Goal: Contribute content: Add original content to the website for others to see

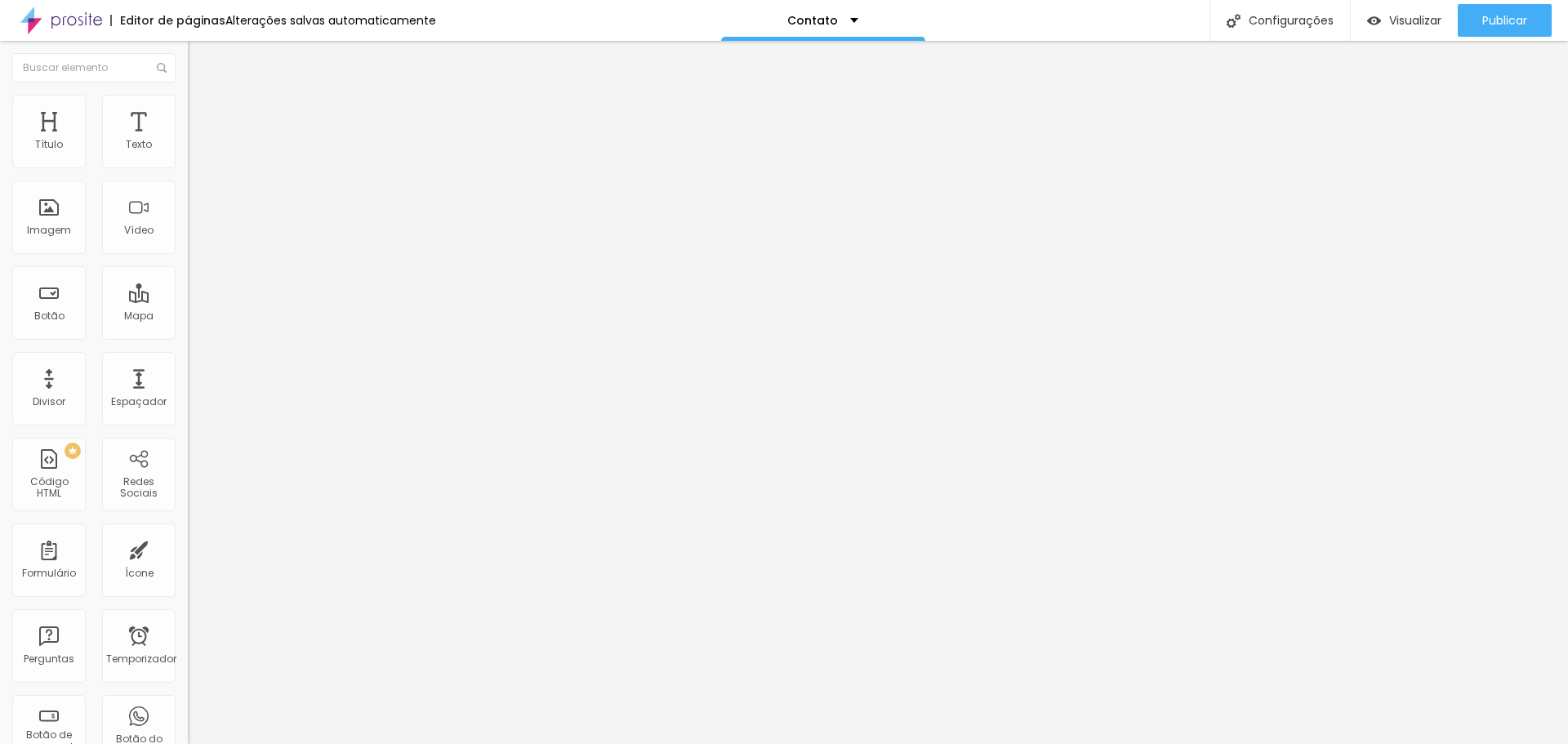
click at [197, 140] on font "Adicionar imagem" at bounding box center [245, 134] width 95 height 14
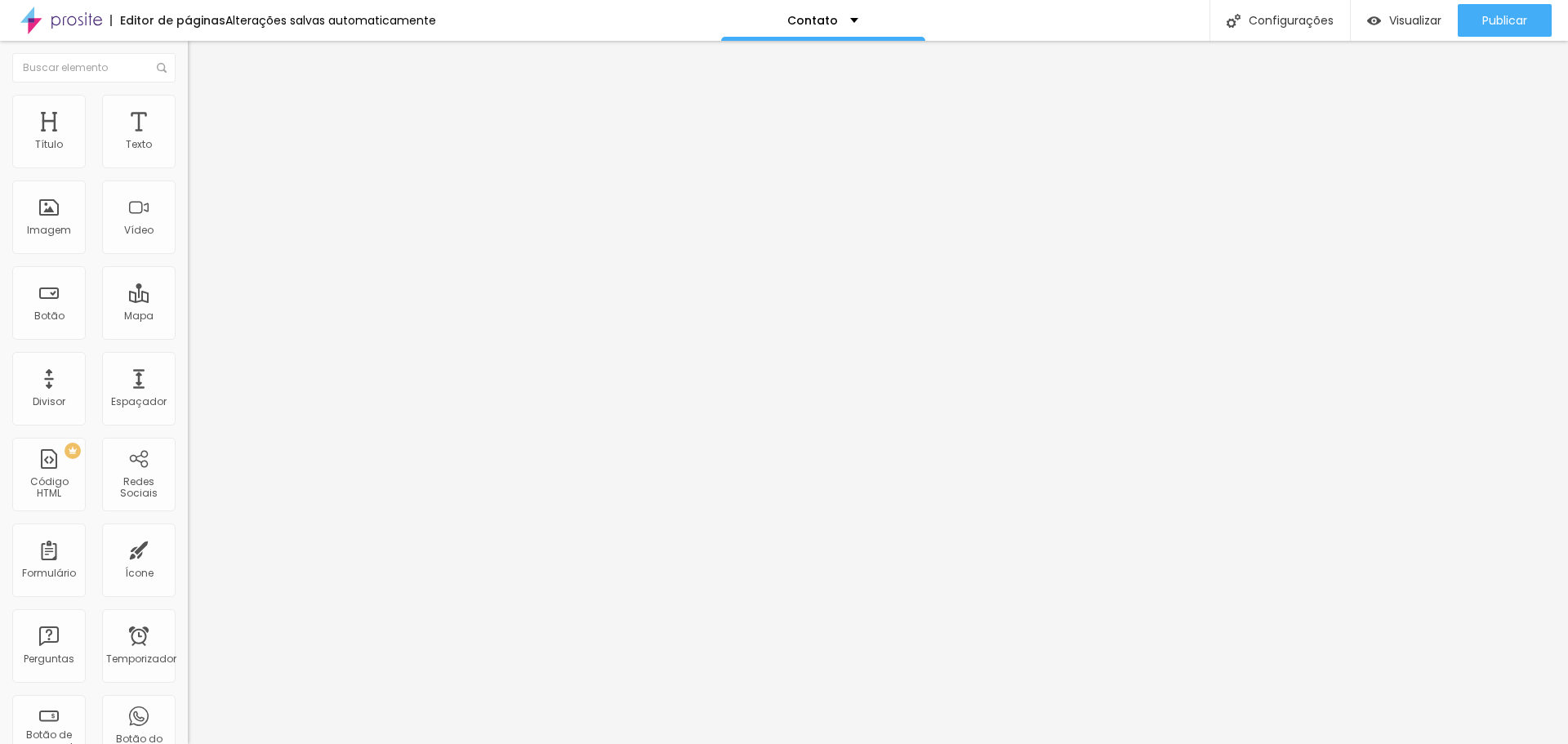
click at [1489, 14] on font "Publicar" at bounding box center [1505, 20] width 45 height 17
click at [188, 255] on span "Original" at bounding box center [207, 248] width 40 height 14
click at [188, 285] on font "Quadrado" at bounding box center [214, 278] width 53 height 14
click at [188, 275] on font "Padrão" at bounding box center [206, 269] width 37 height 14
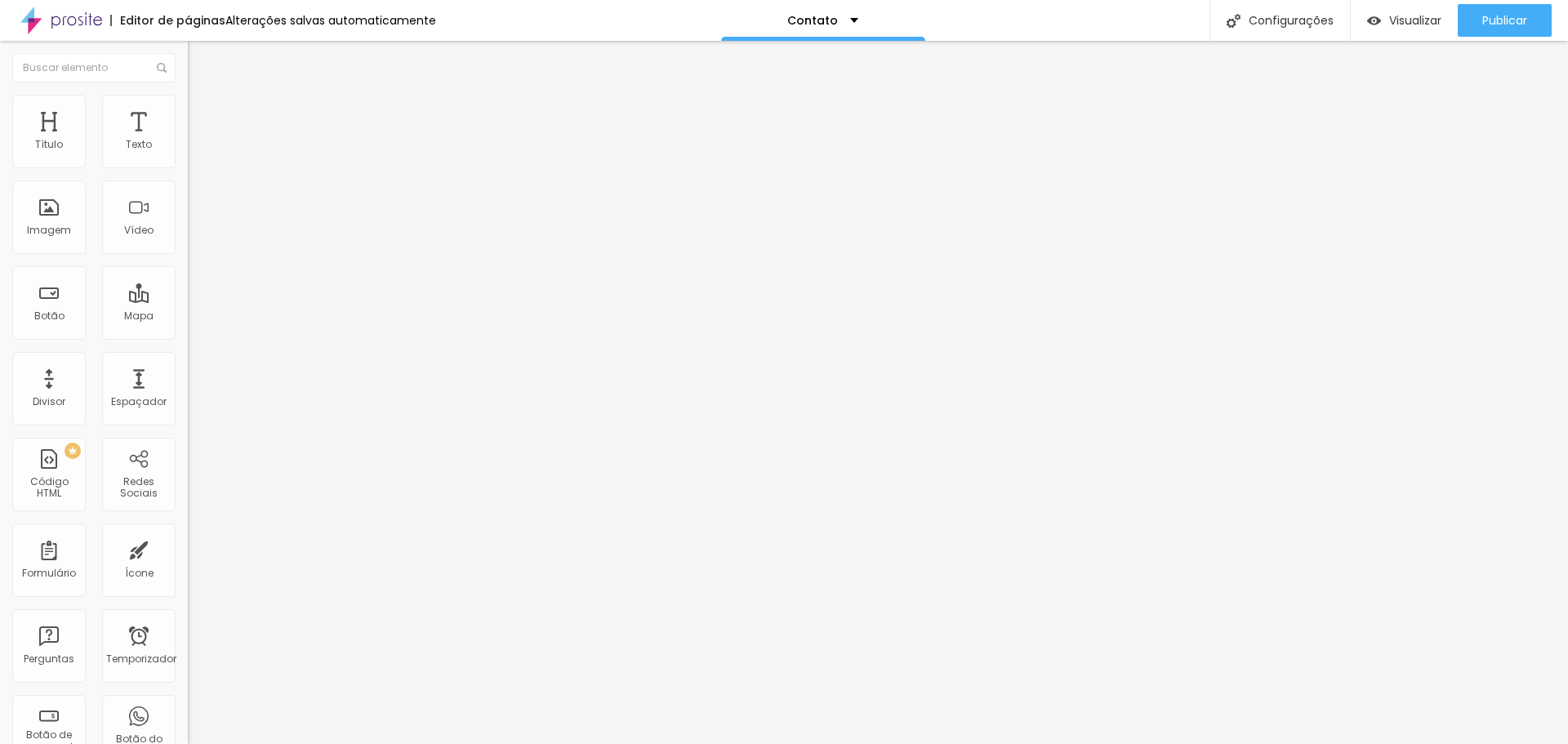
click at [188, 265] on font "Cinema" at bounding box center [208, 259] width 41 height 14
click at [277, 137] on img at bounding box center [281, 132] width 10 height 10
click at [1494, 16] on font "Publicar" at bounding box center [1505, 20] width 45 height 17
click at [188, 105] on img at bounding box center [195, 102] width 15 height 15
click at [188, 111] on li "Avançado" at bounding box center [281, 119] width 188 height 17
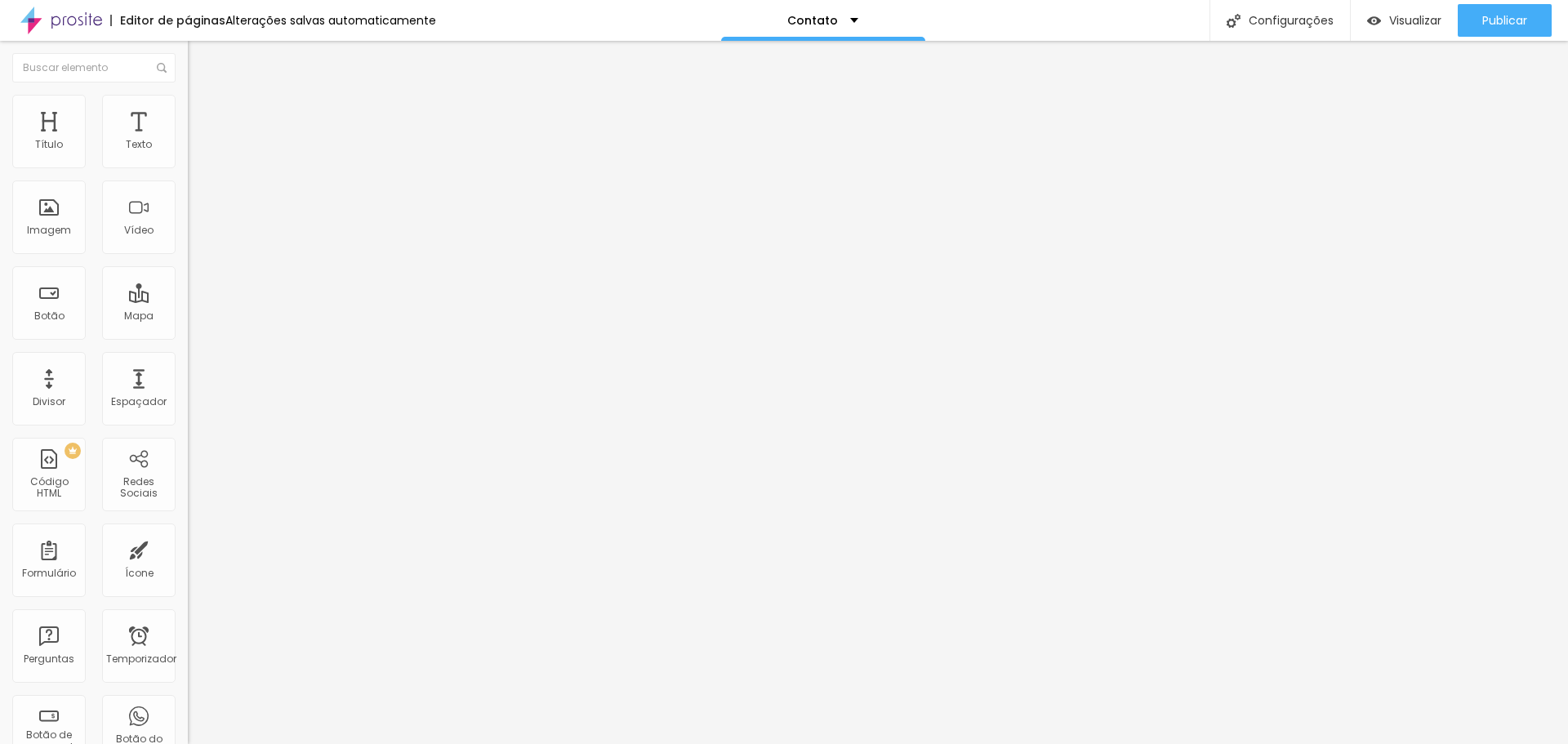
type input "6"
type input "3"
type input "2"
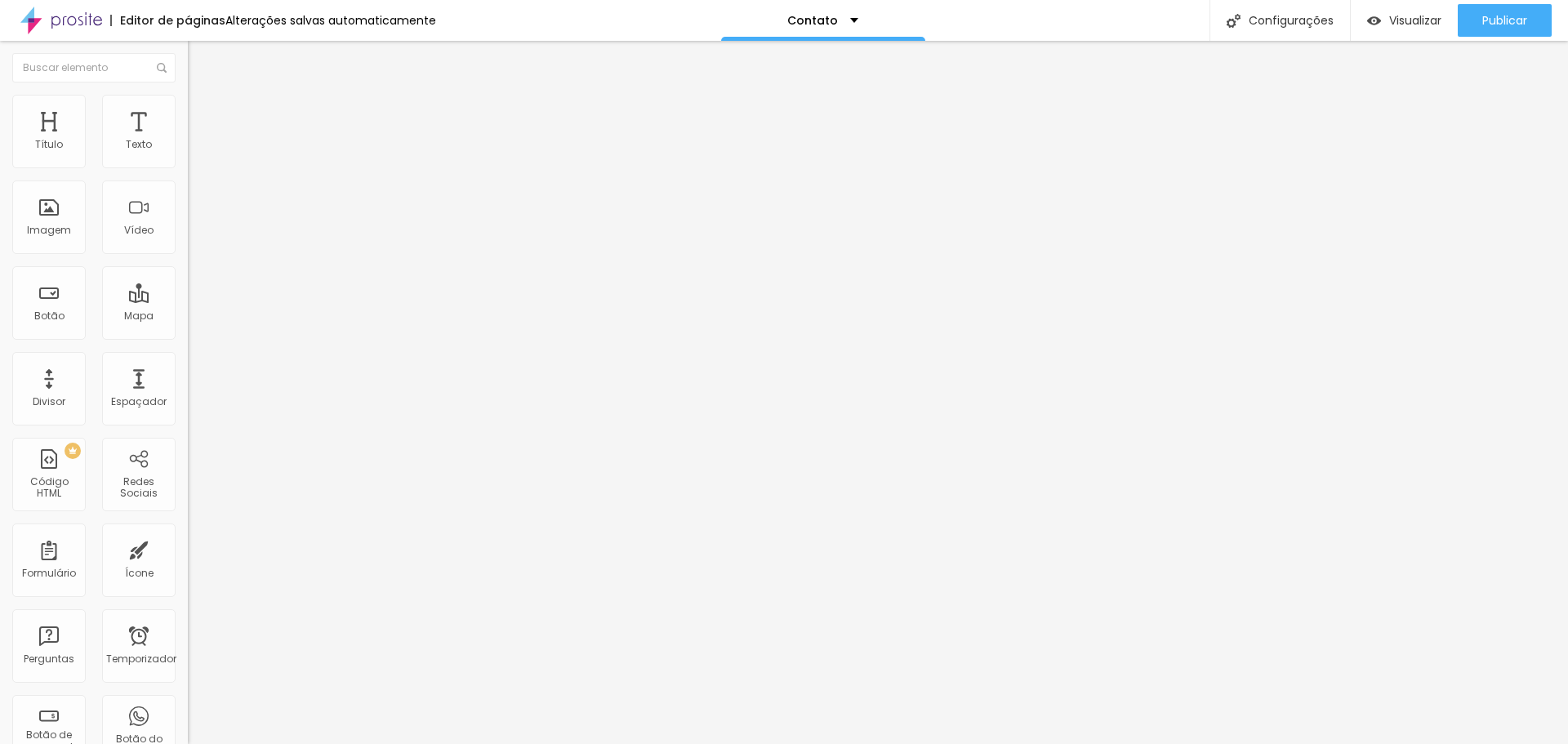
type input "2"
type input "1"
type input "0"
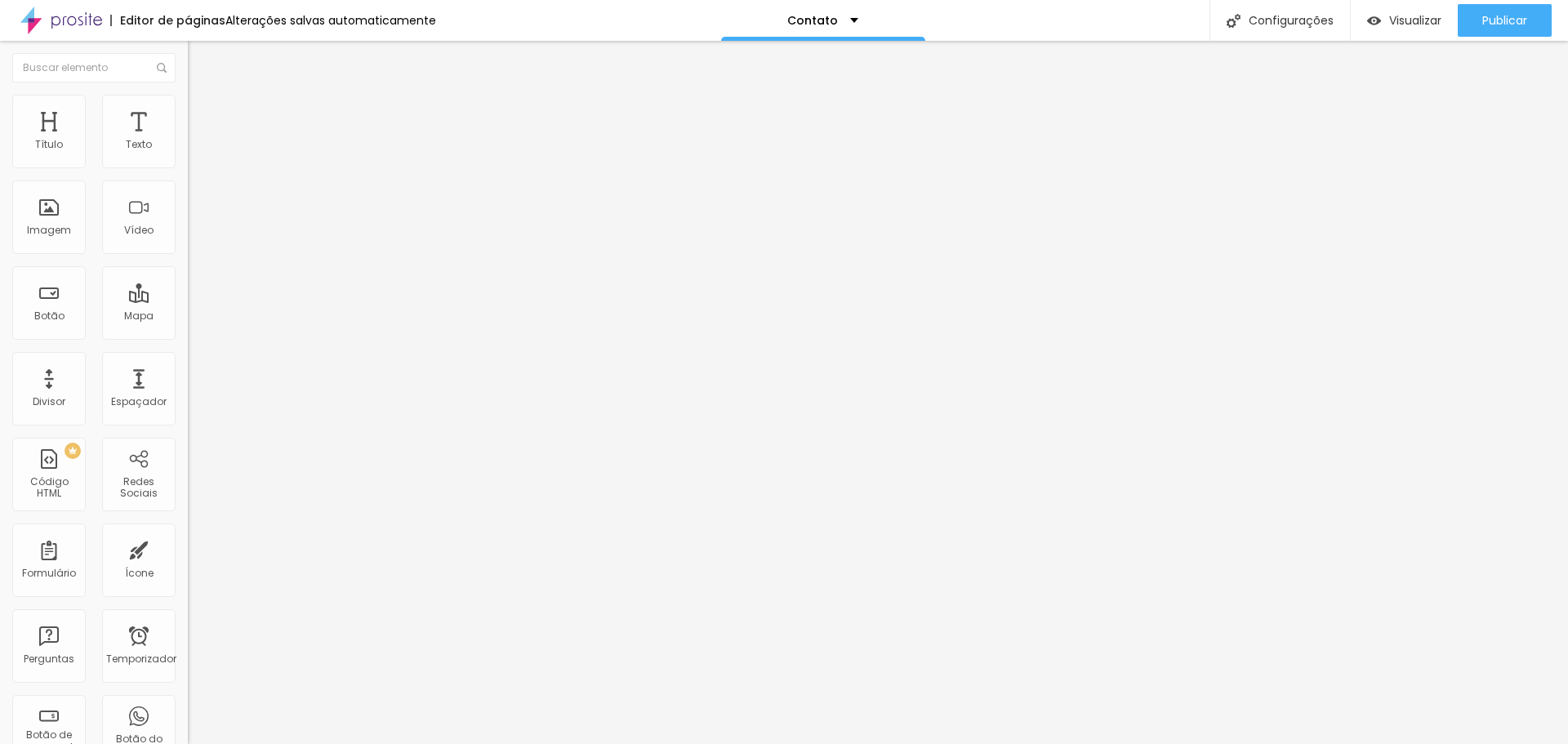
type input "1"
type input "2"
type input "3"
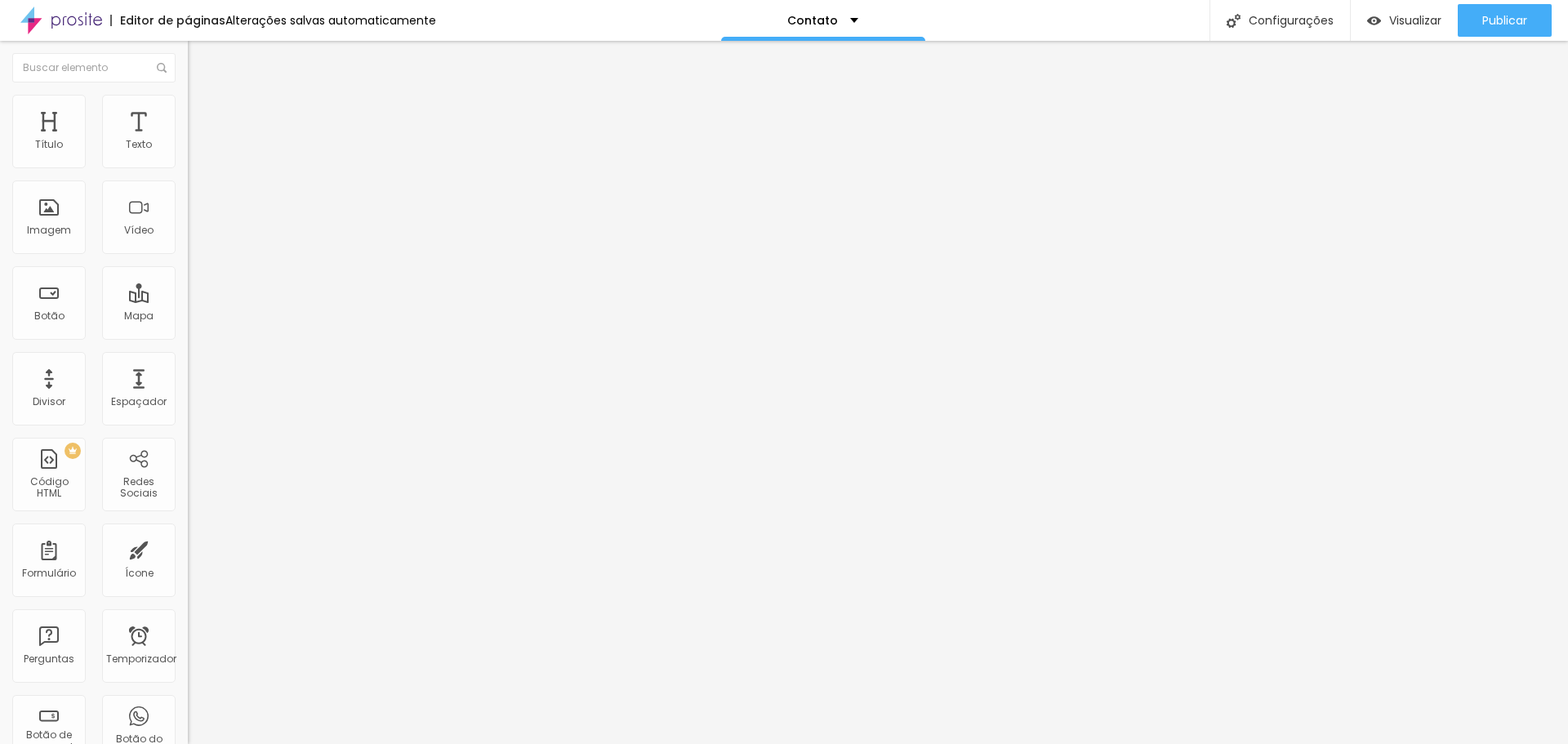
type input "3"
type input "6"
type input "7"
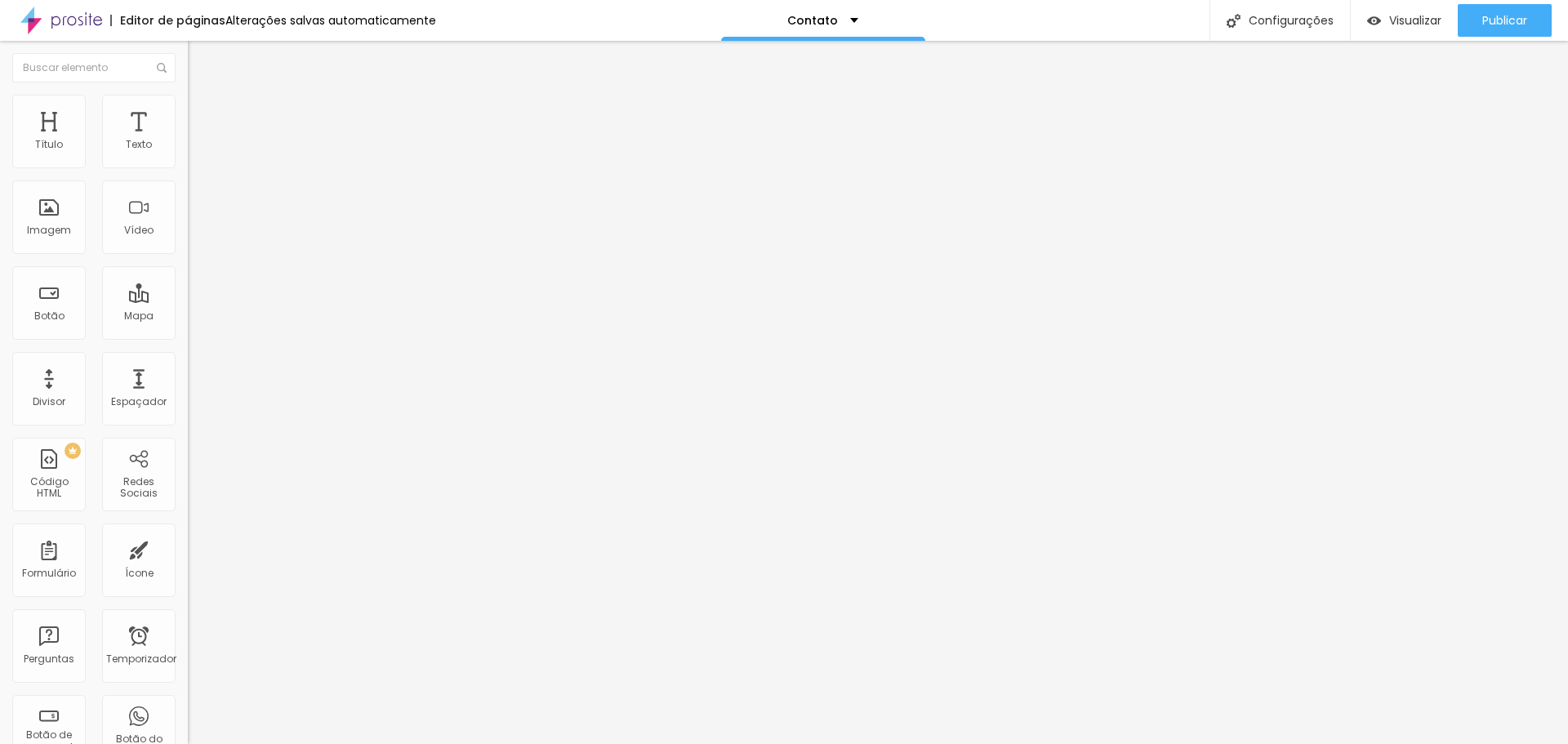
type input "8"
type input "9"
type input "10"
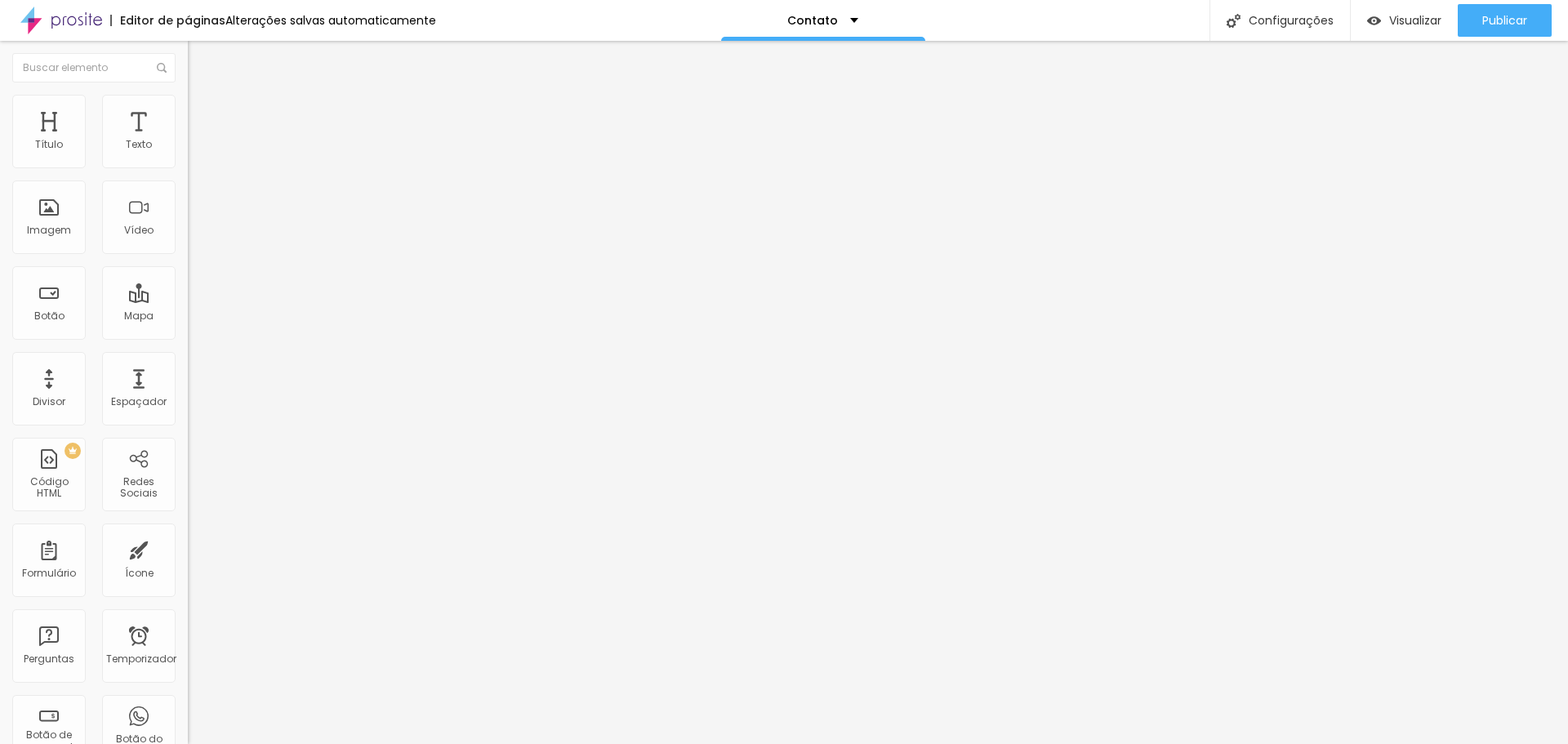
type input "10"
click at [188, 317] on input "range" at bounding box center [240, 323] width 106 height 13
click at [188, 111] on li "Avançado" at bounding box center [281, 119] width 188 height 17
type input "0"
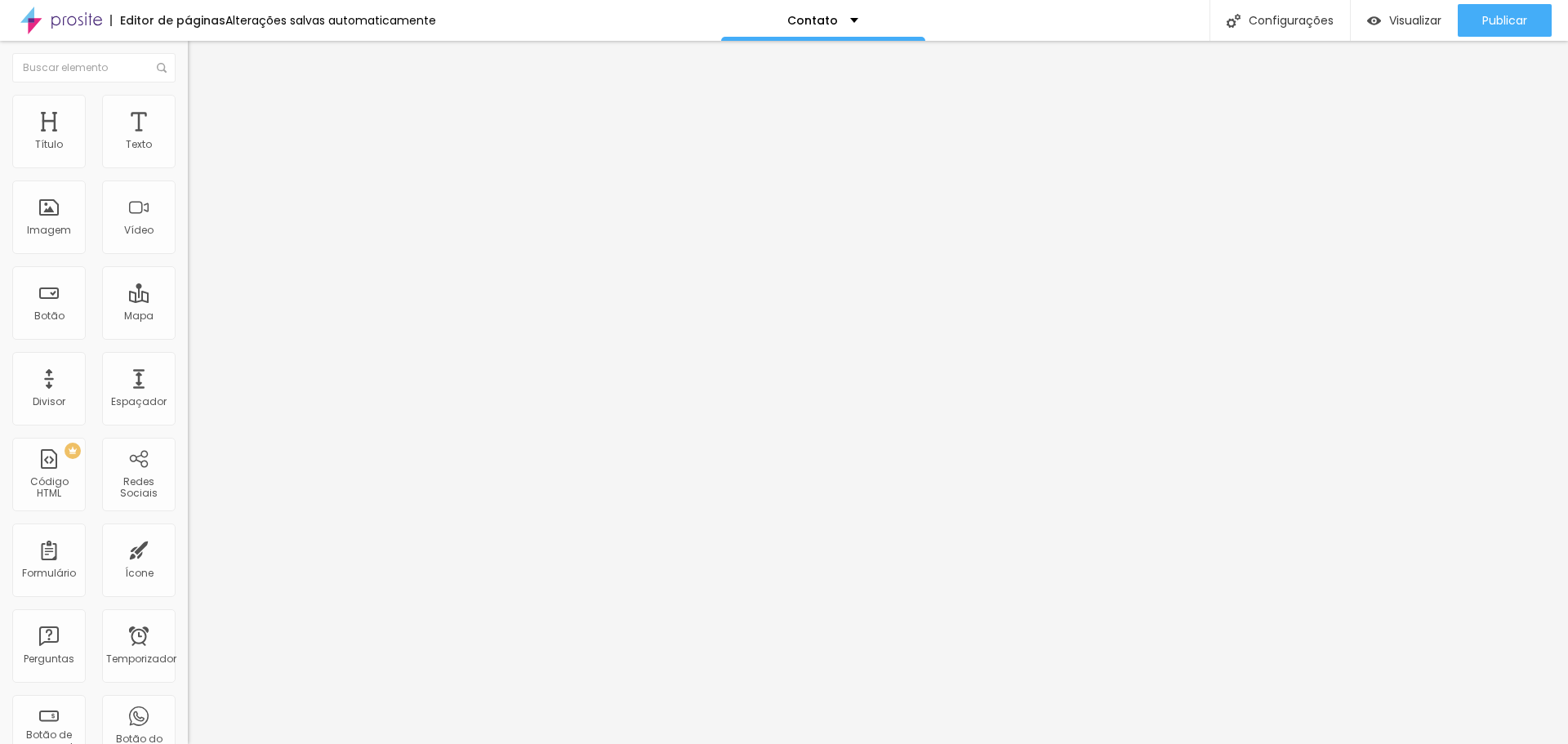
drag, startPoint x: 44, startPoint y: 163, endPoint x: 22, endPoint y: 163, distance: 22.0
type input "0"
click at [188, 317] on input "range" at bounding box center [240, 323] width 106 height 13
type input "6"
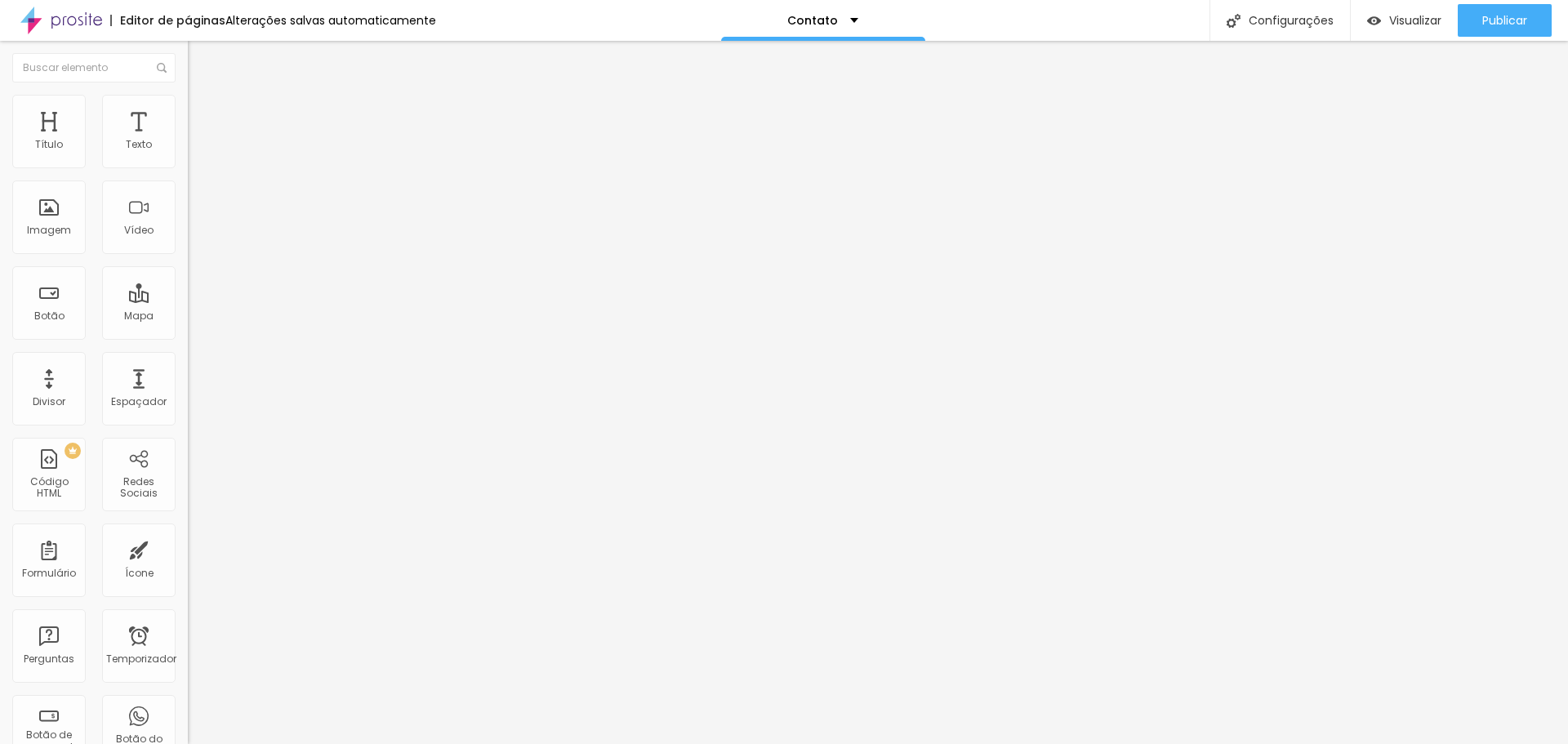
type input "3"
type input "0"
type input "7"
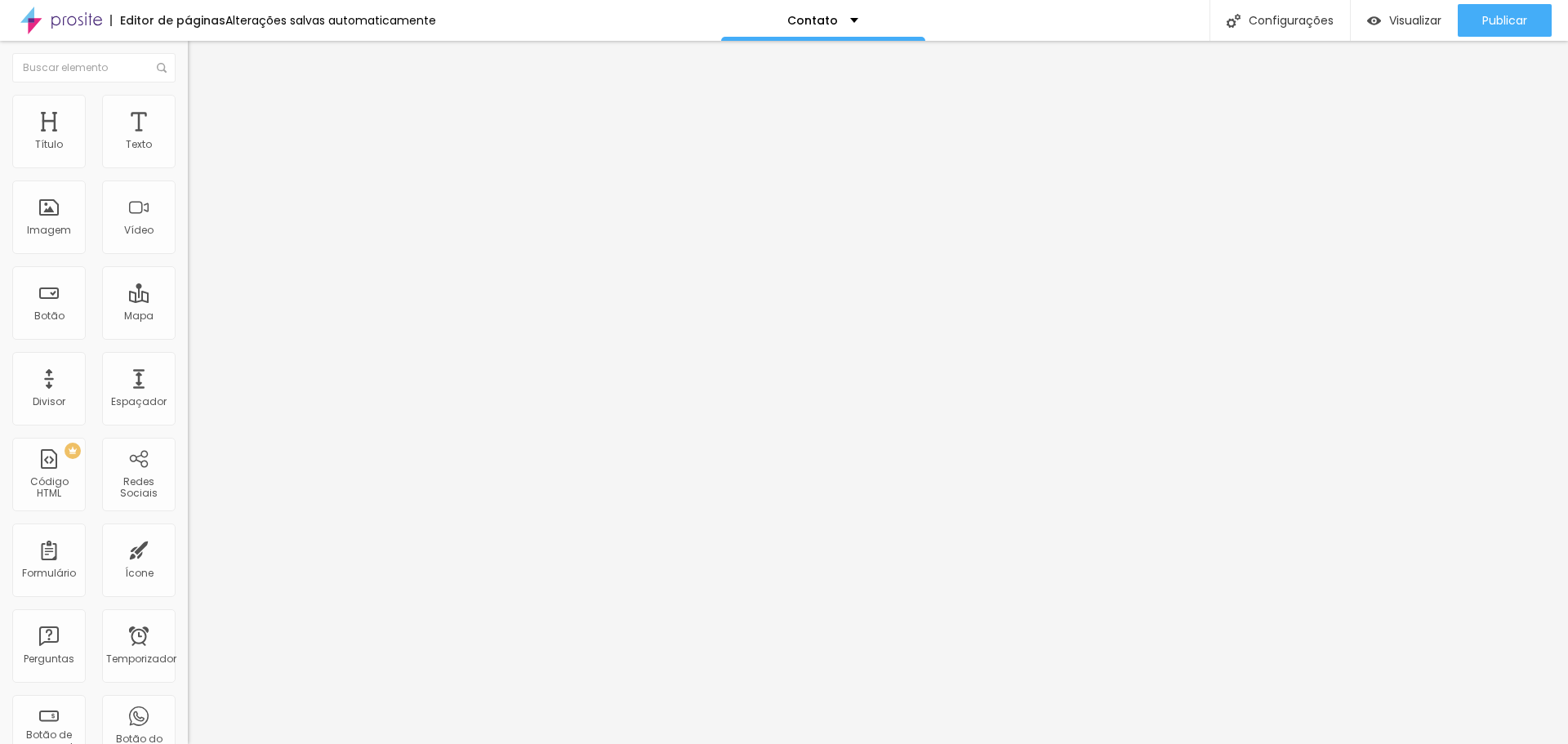
type input "7"
type input "8"
type input "10"
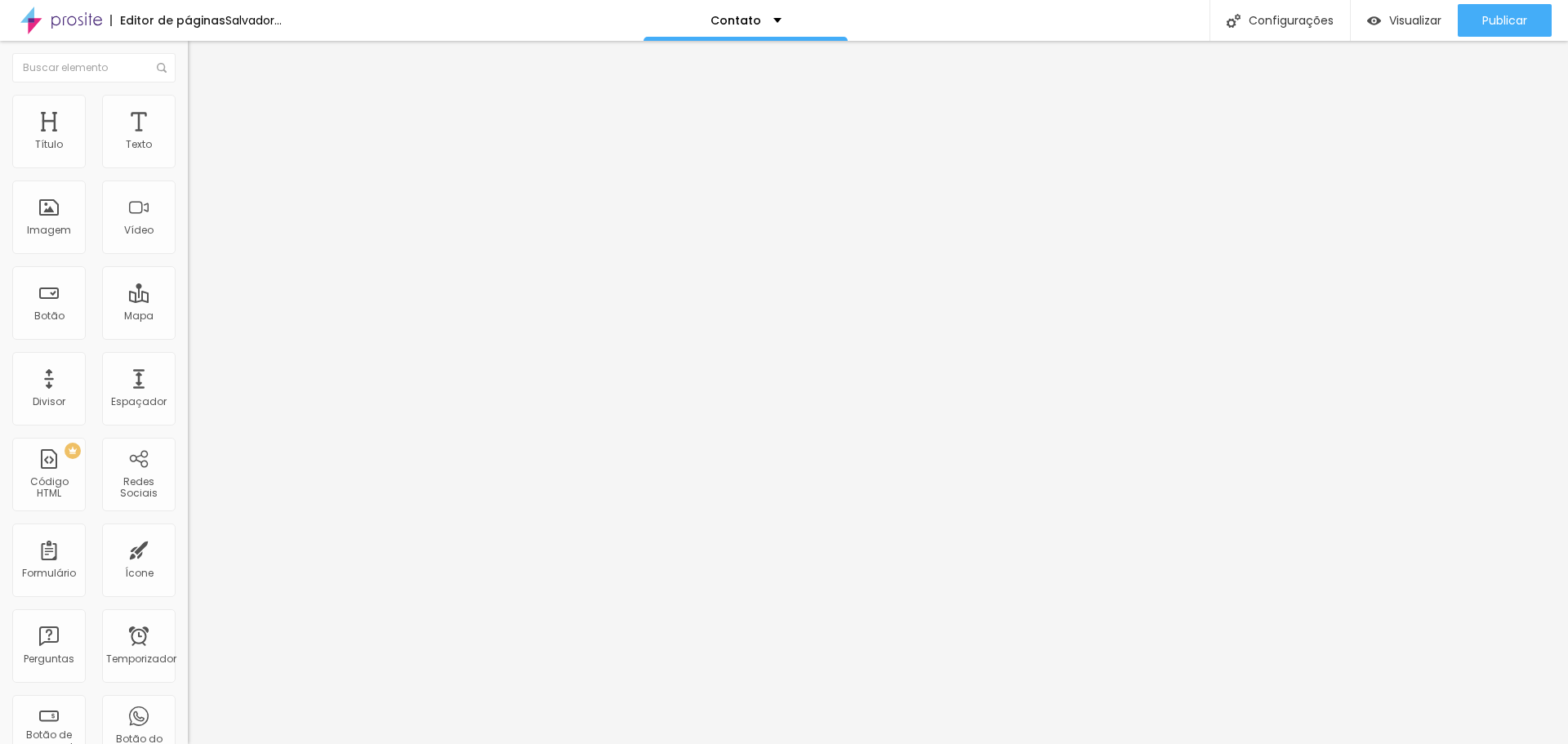
type input "11"
type input "12"
type input "13"
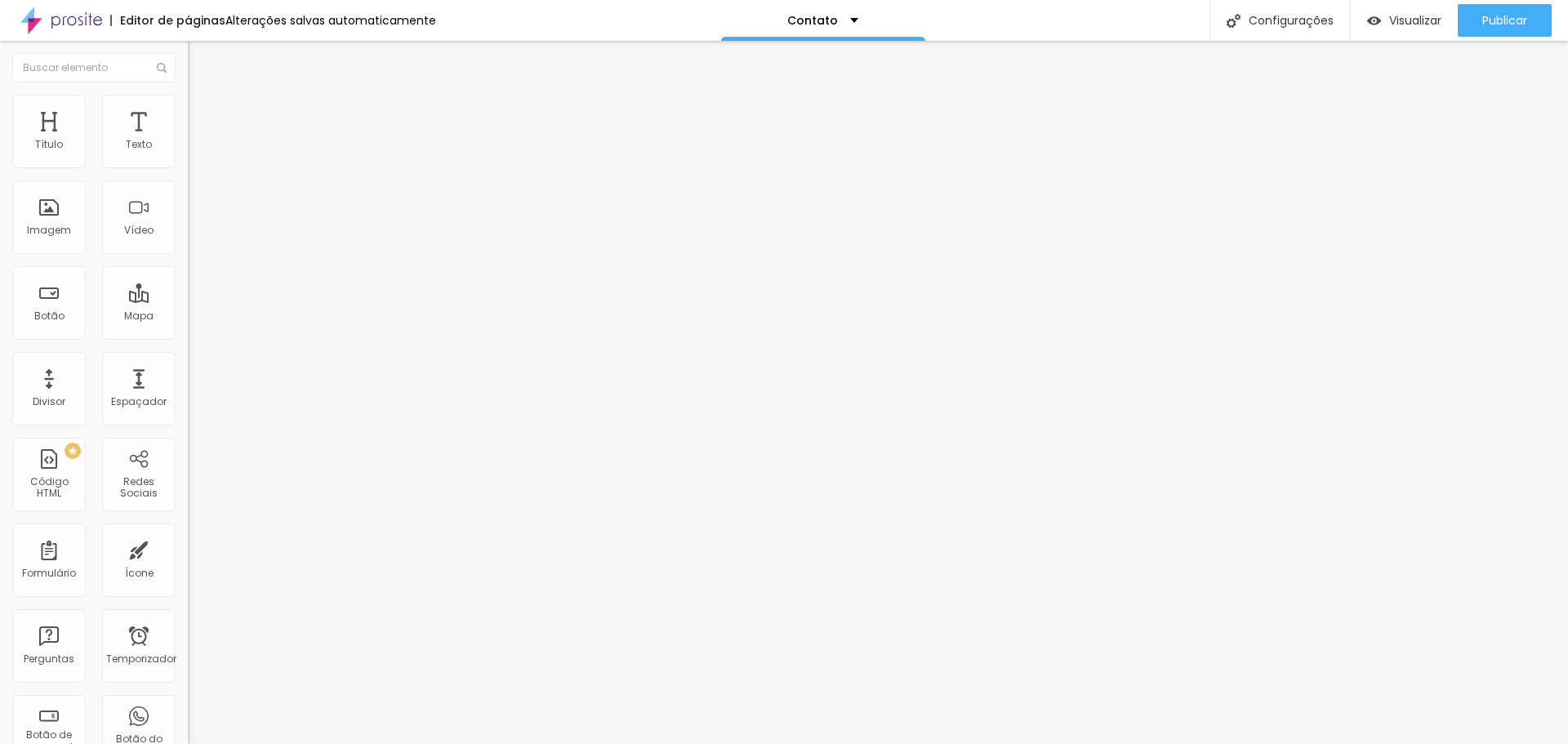
type input "13"
type input "12"
type input "11"
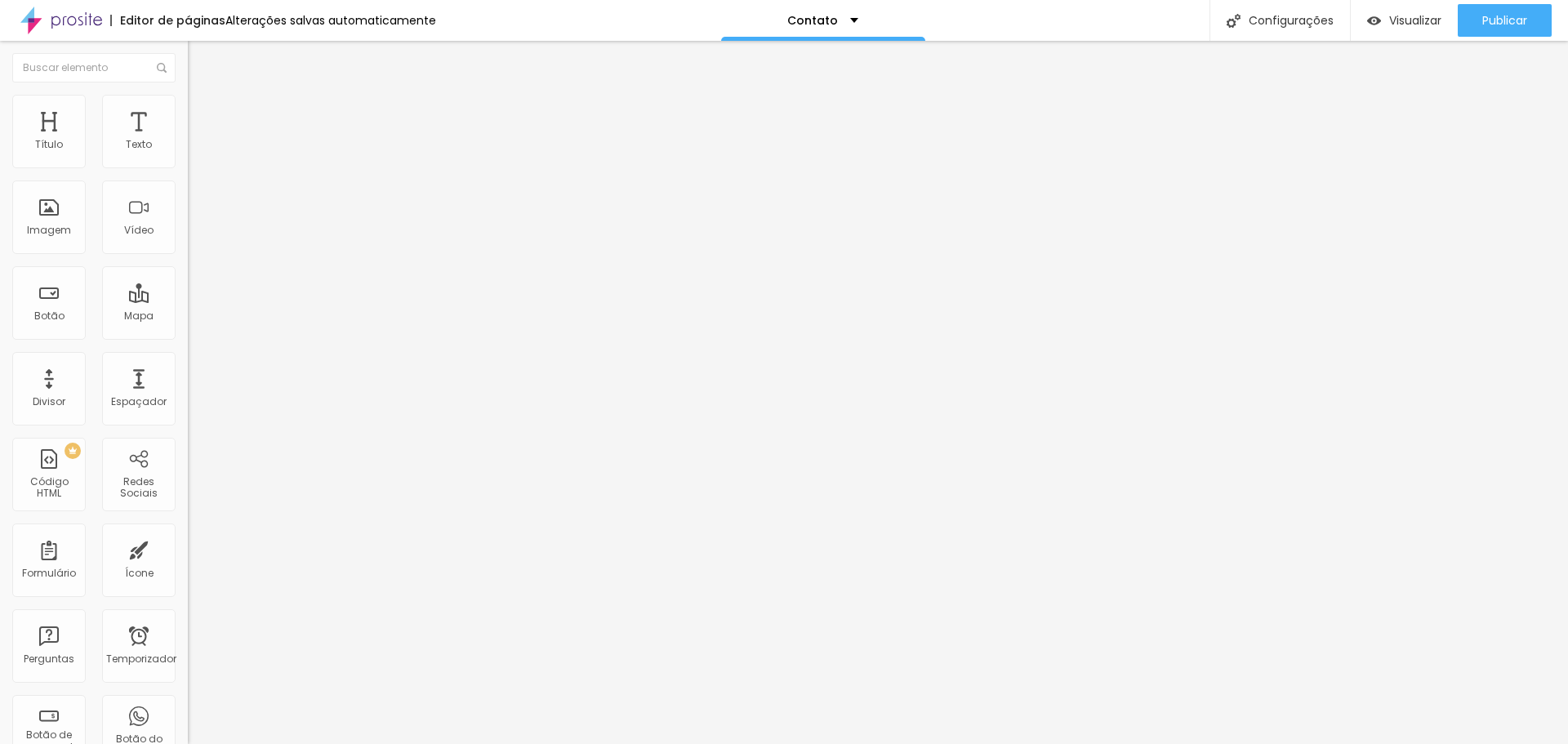
type input "10"
click at [188, 548] on input "range" at bounding box center [240, 554] width 106 height 13
type input "2"
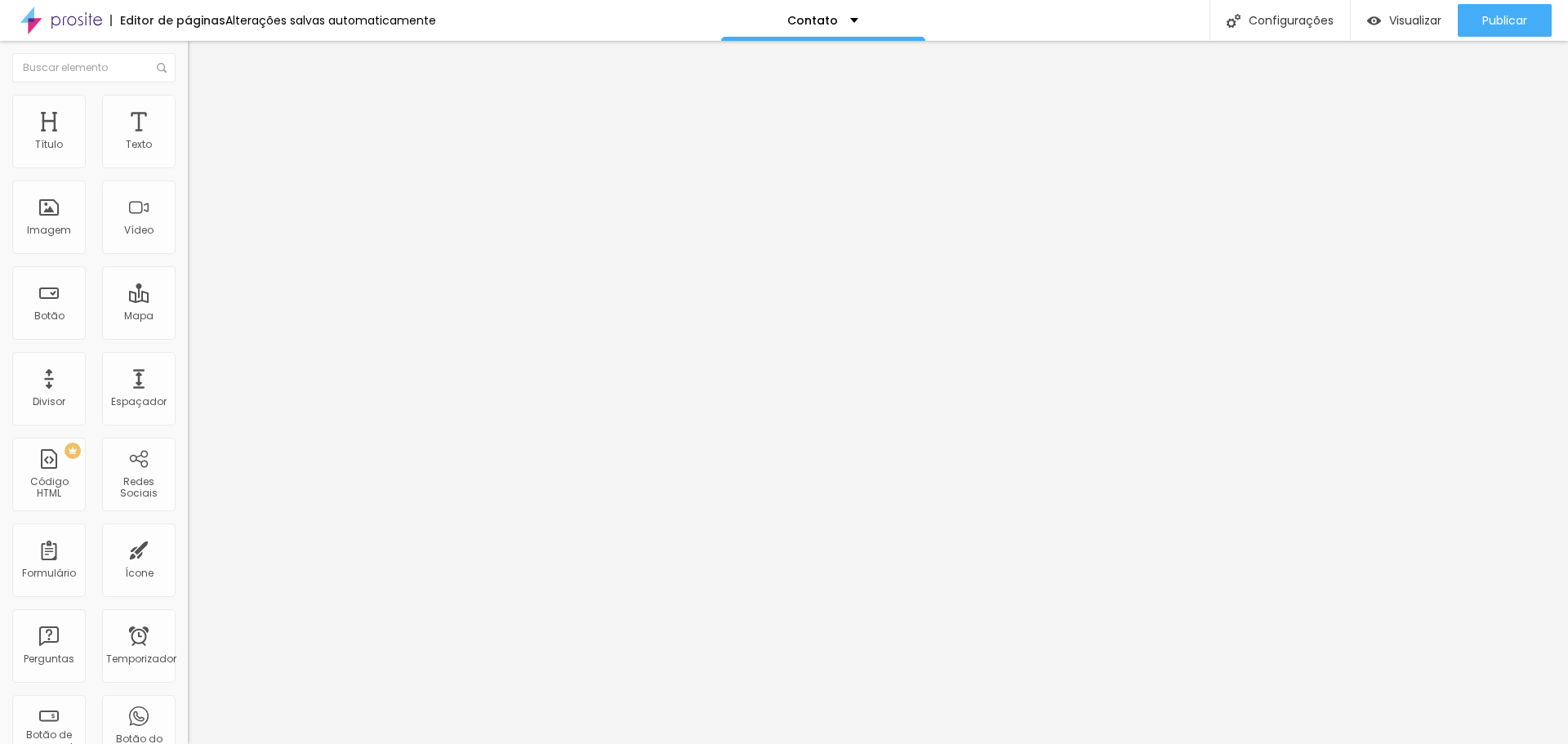
type input "4"
type input "5"
type input "6"
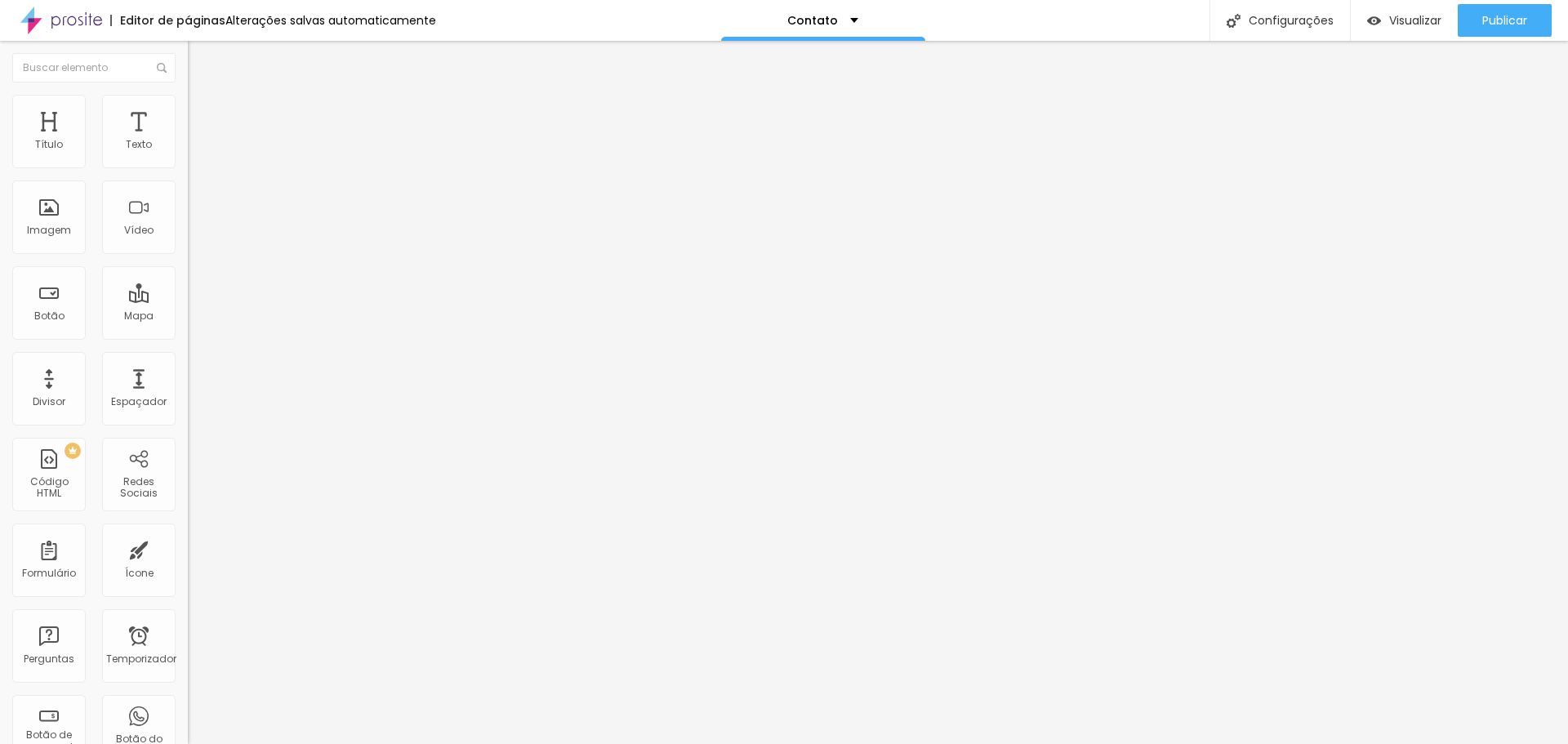
type input "6"
type input "7"
type input "8"
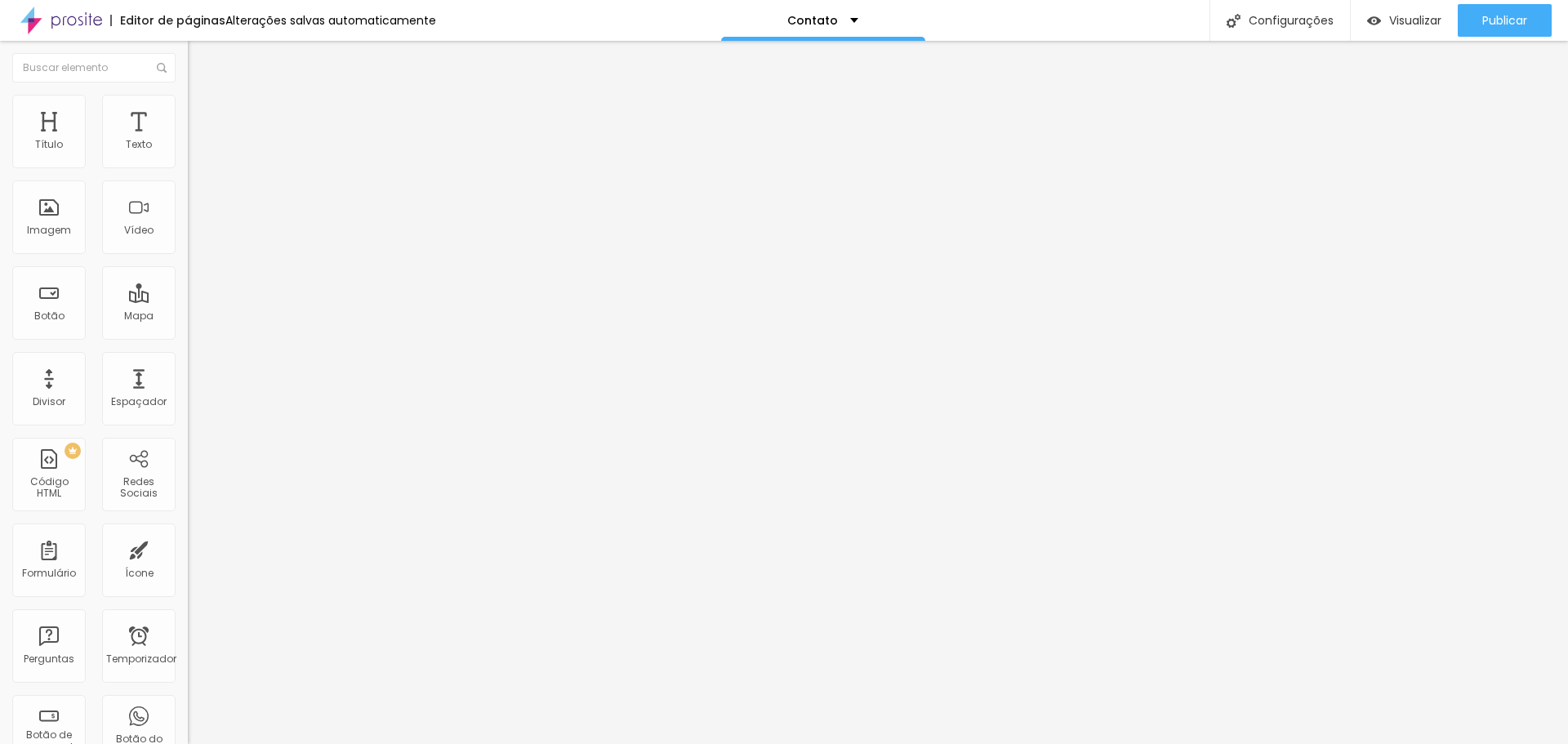
type input "11"
type input "12"
type input "13"
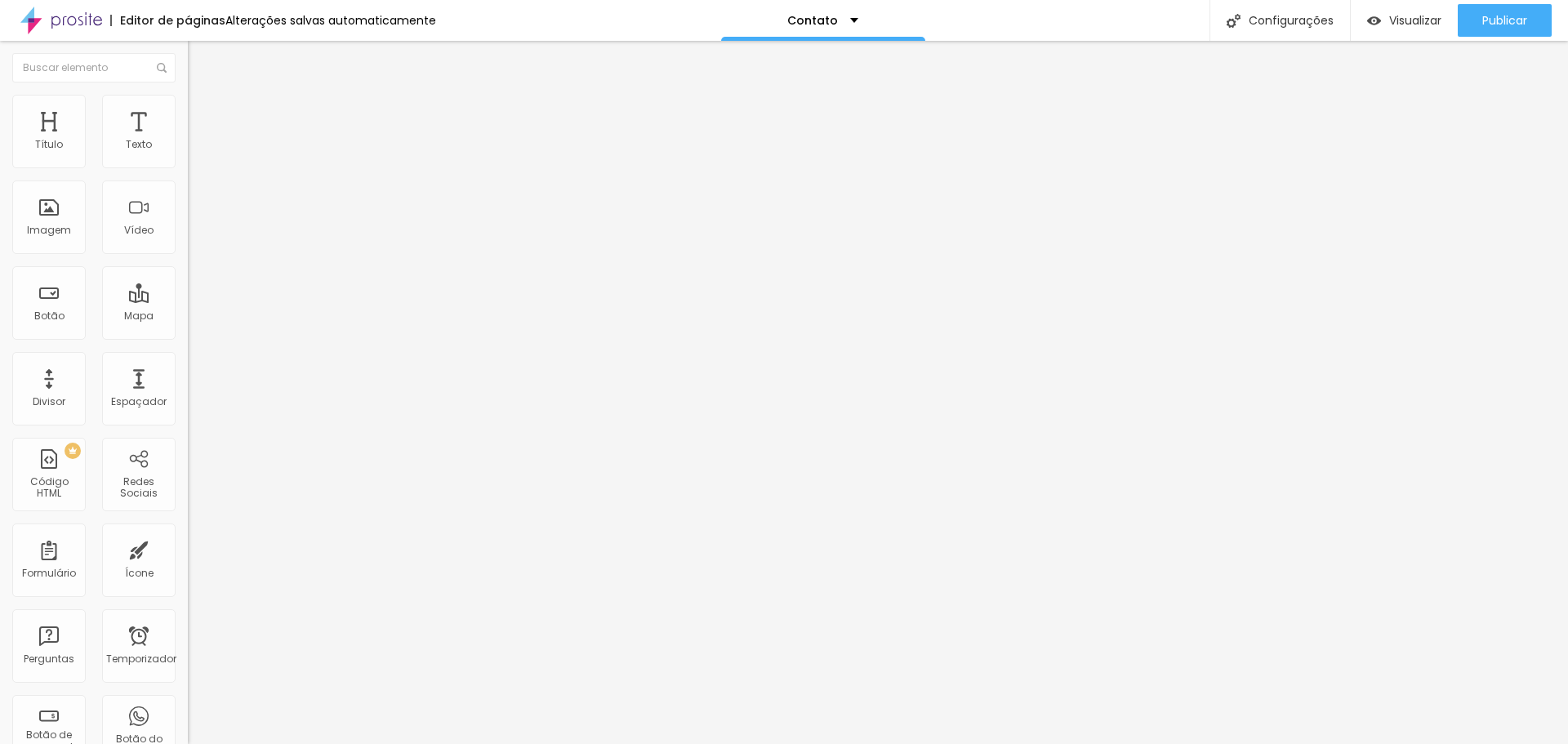
type input "13"
type input "14"
type input "15"
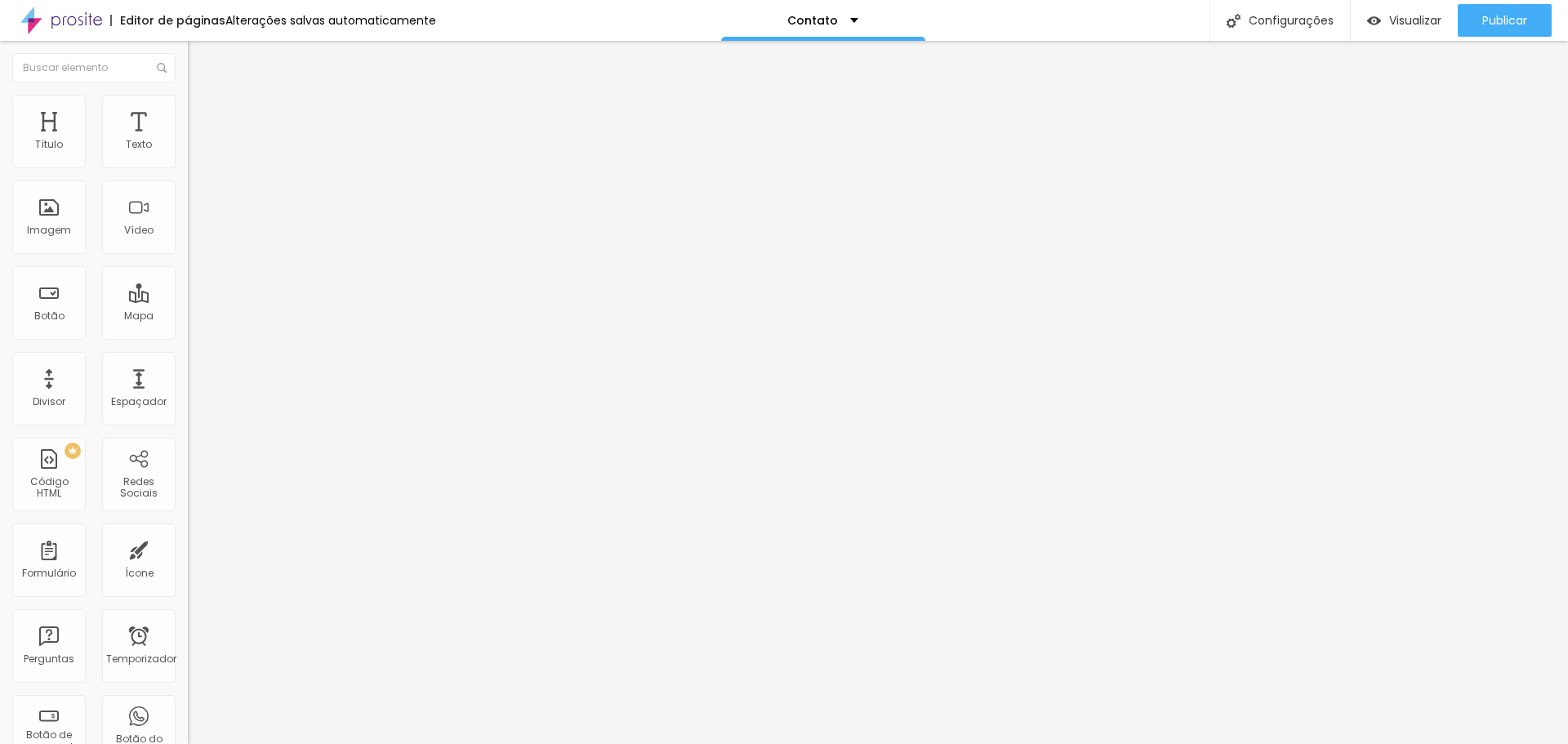
type input "14"
type input "12"
type input "11"
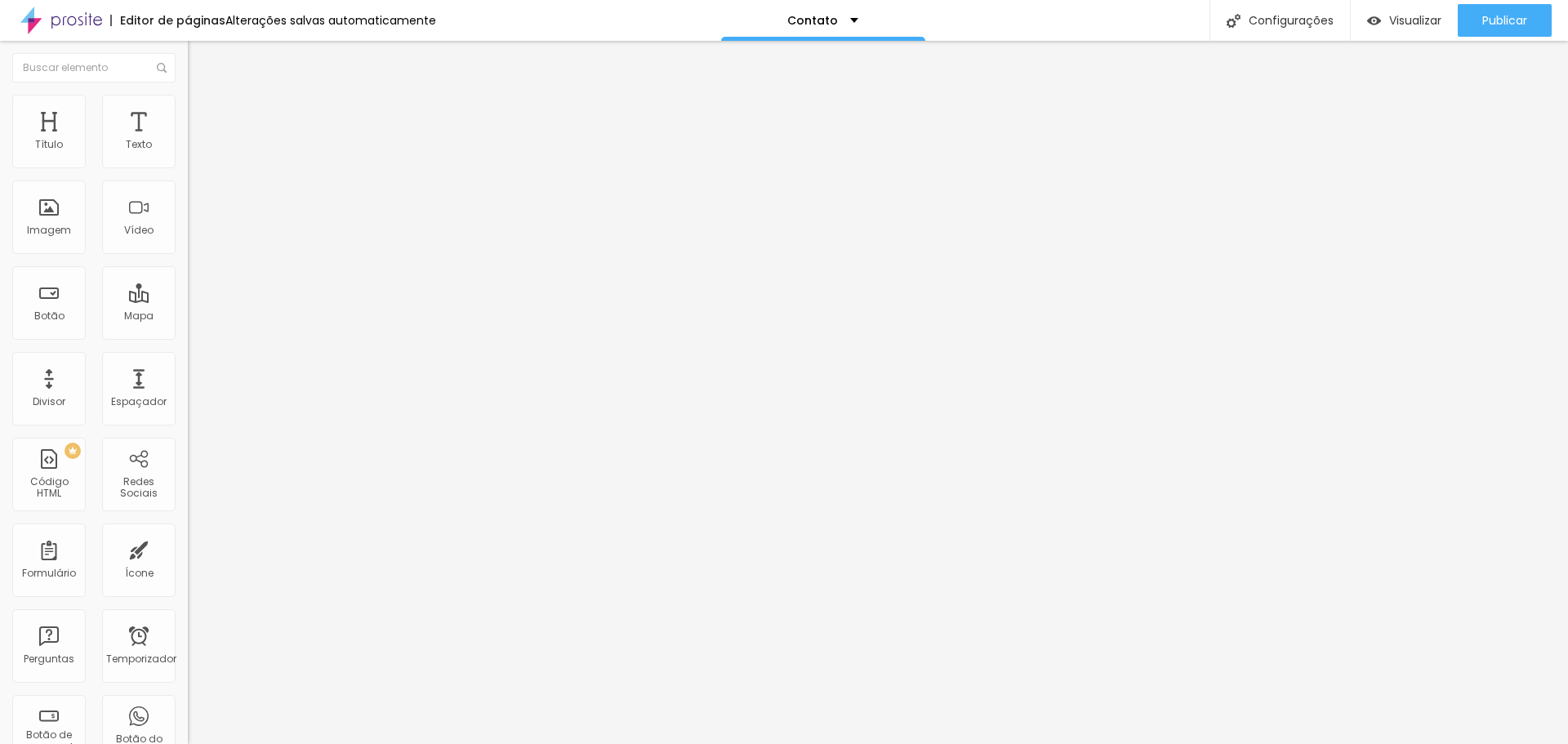
type input "11"
drag, startPoint x: 40, startPoint y: 162, endPoint x: 50, endPoint y: 162, distance: 10.0
type input "11"
click at [188, 317] on input "range" at bounding box center [240, 323] width 106 height 13
click at [188, 95] on li "Conteúdo" at bounding box center [281, 86] width 188 height 17
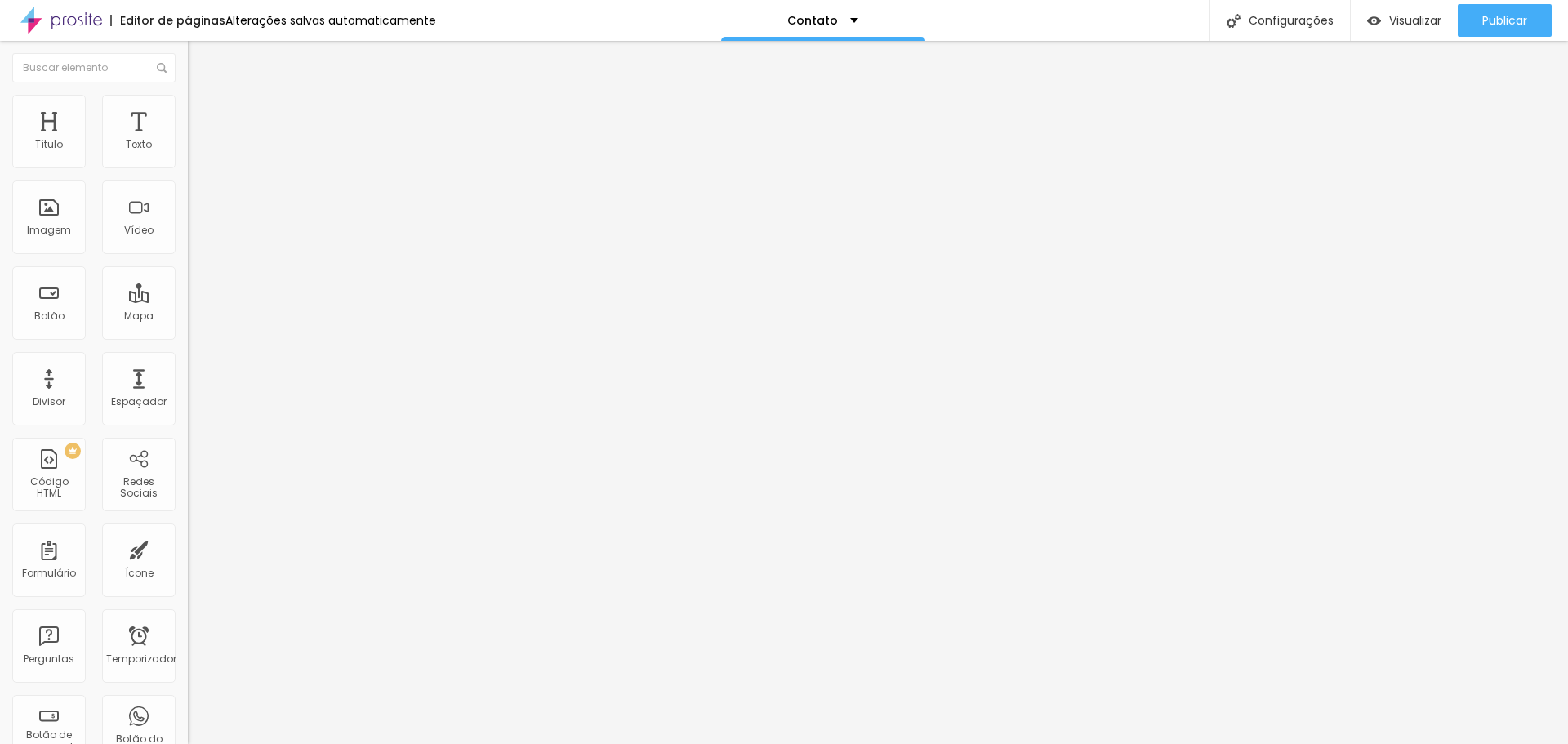
click at [197, 140] on font "Adicionar imagem" at bounding box center [245, 134] width 95 height 14
click at [188, 108] on li "Estilo" at bounding box center [281, 103] width 188 height 17
type input "95"
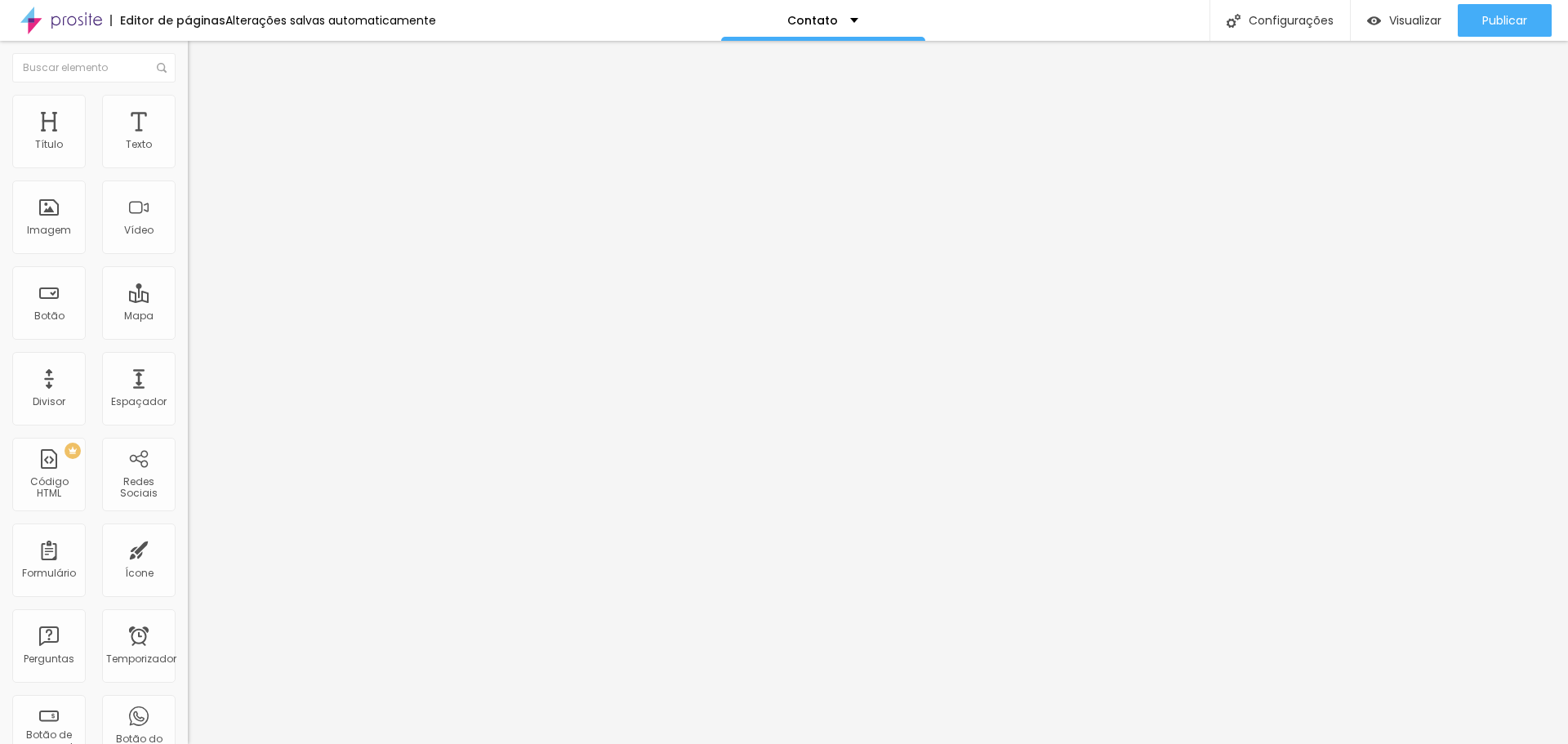
type input "95"
type input "85"
type input "80"
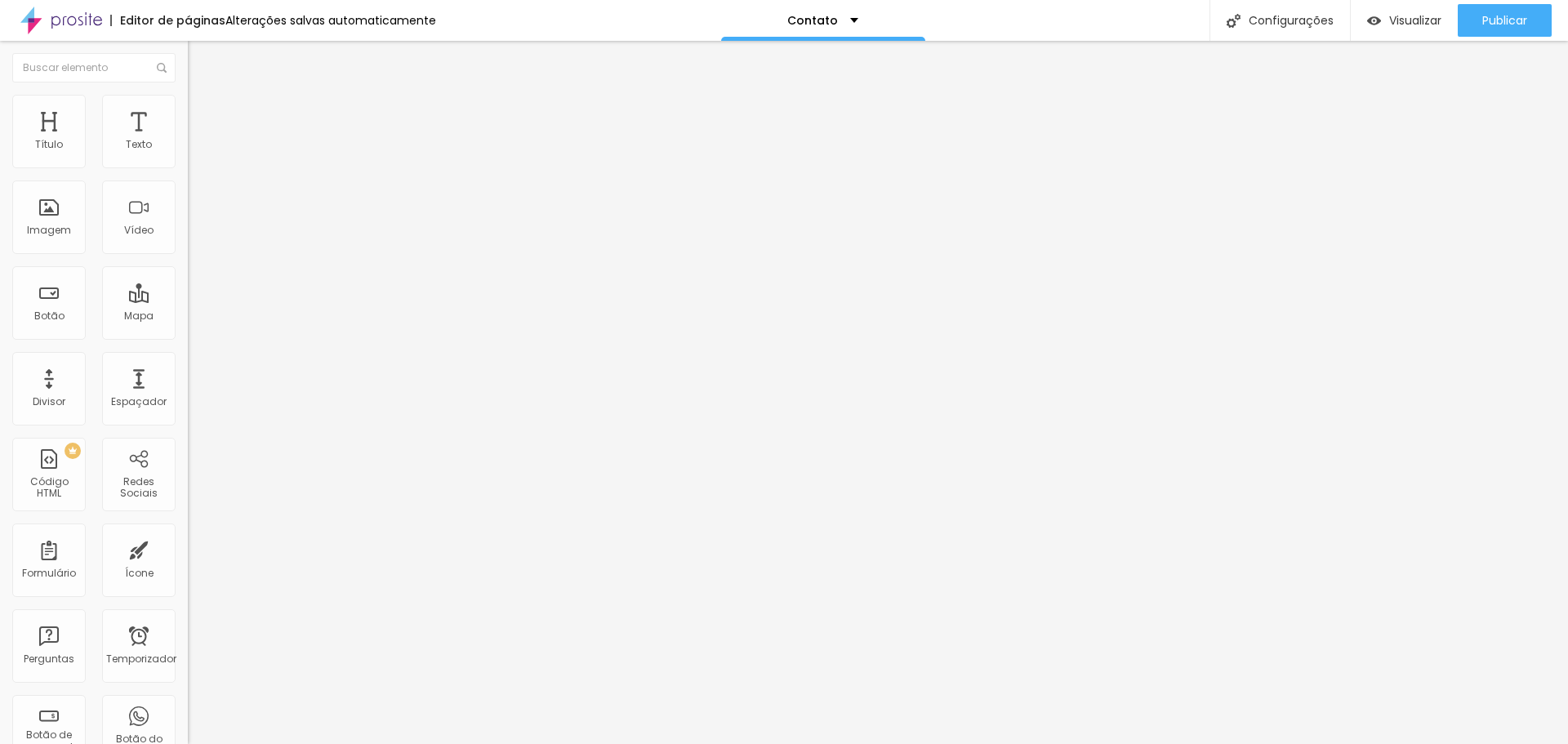
type input "75"
type input "70"
type input "60"
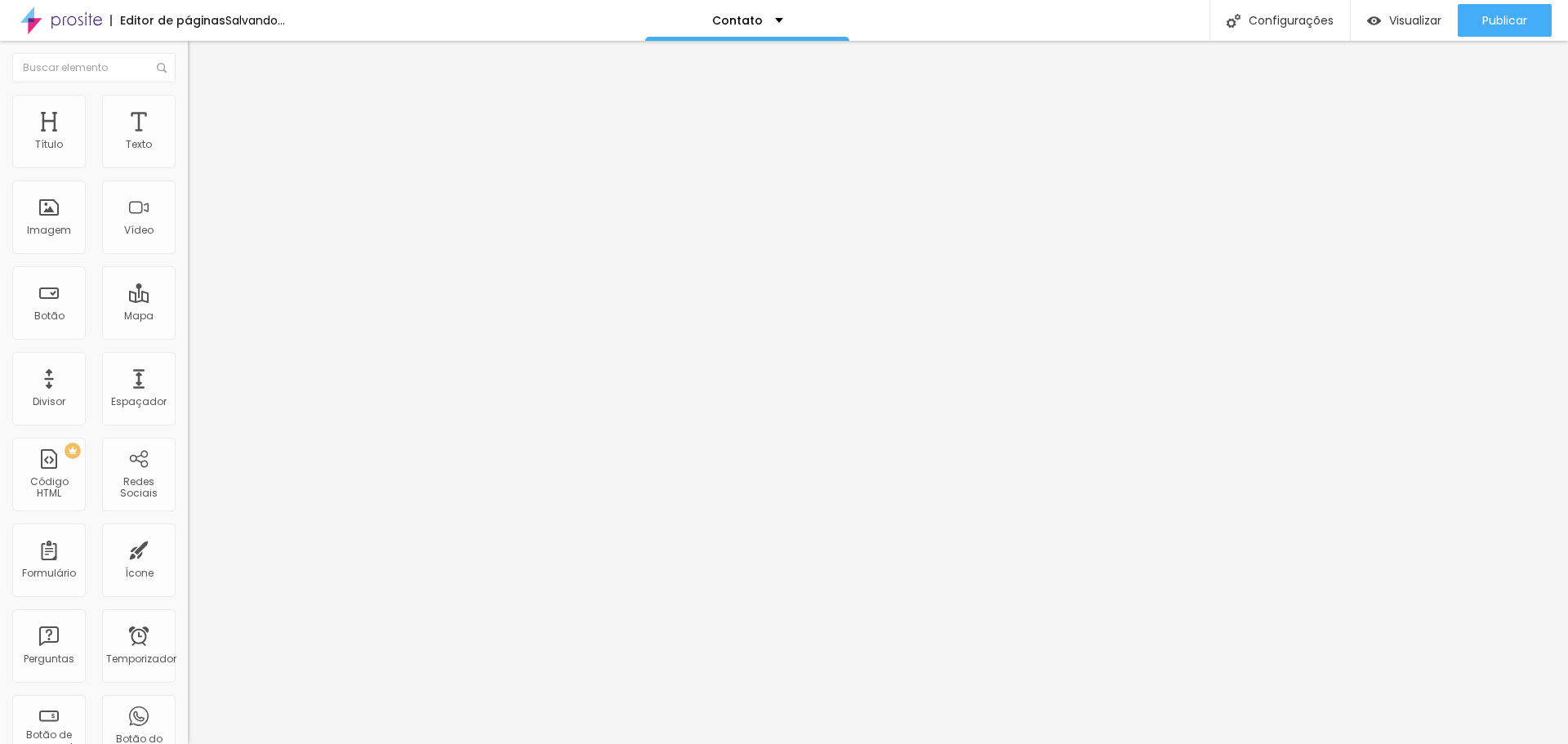
type input "60"
type input "55"
type input "50"
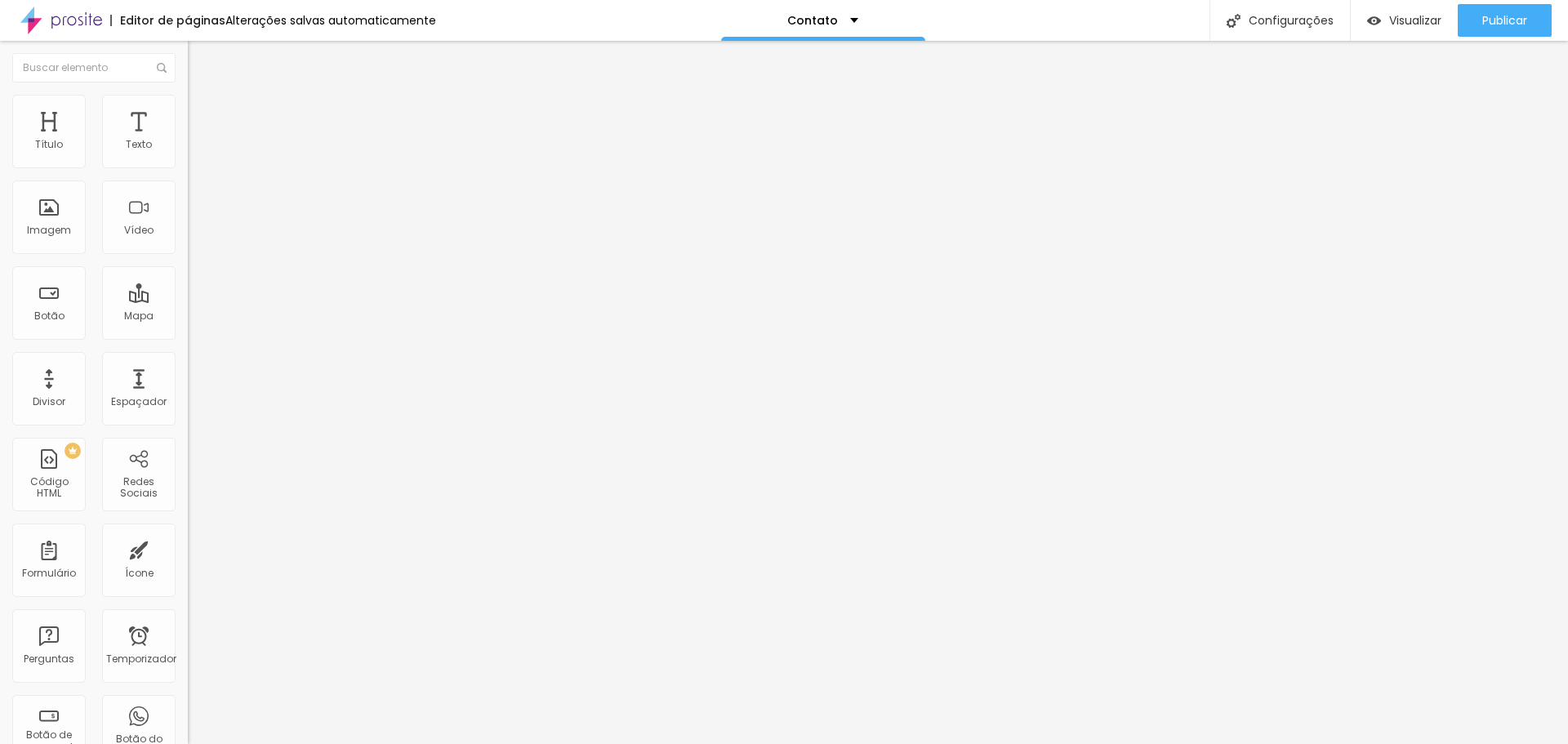
type input "45"
type input "40"
type input "35"
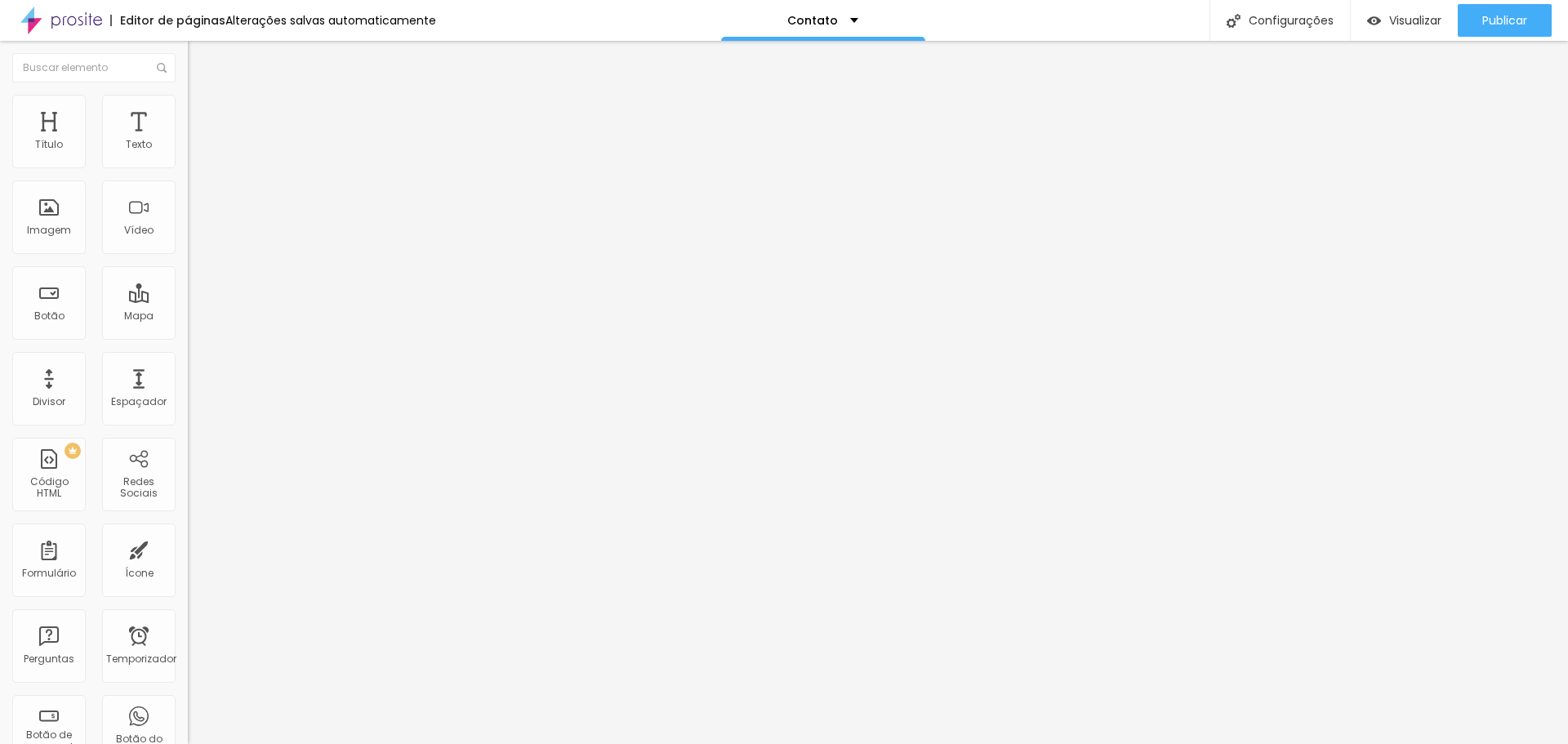
type input "35"
type input "30"
type input "25"
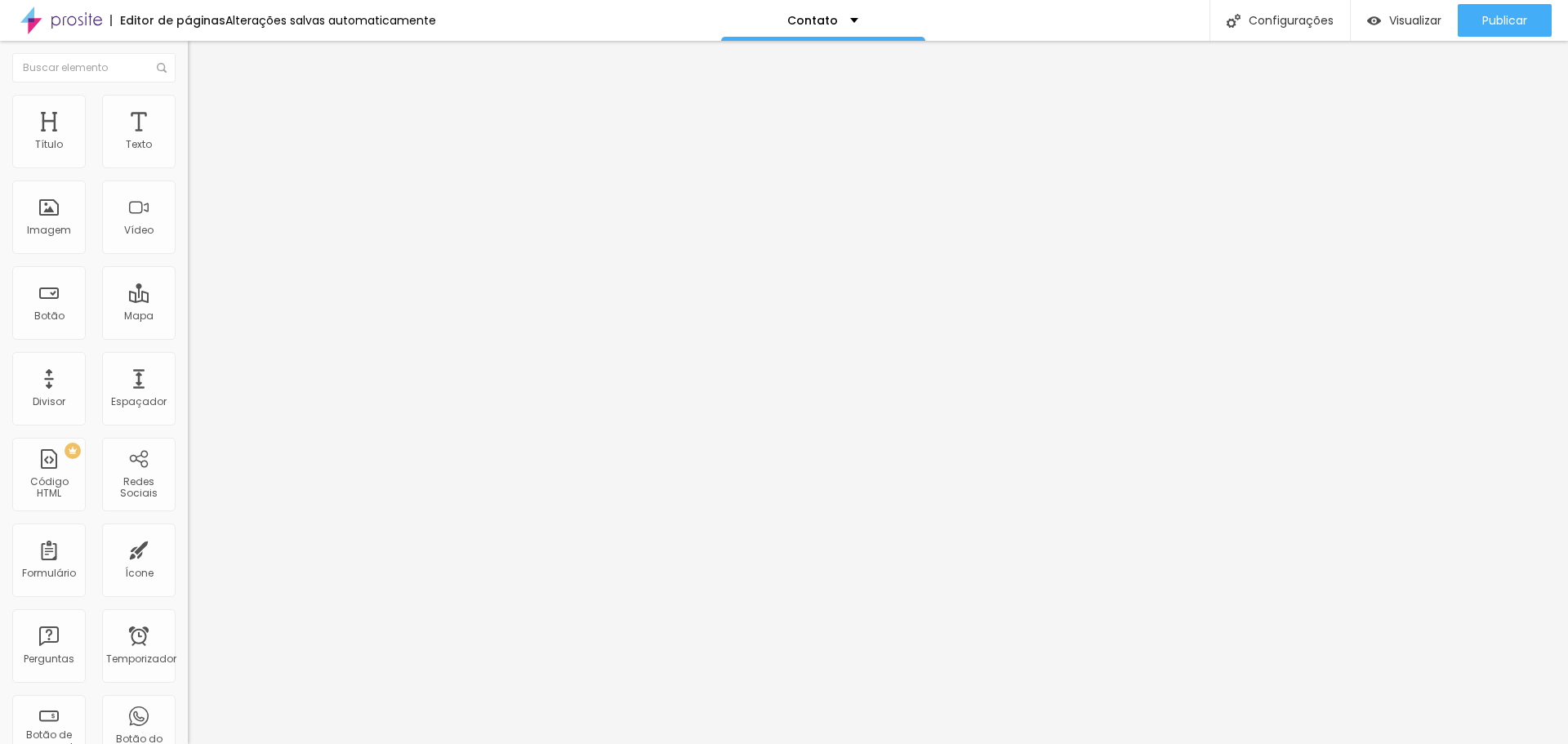
type input "20"
type input "15"
type input "20"
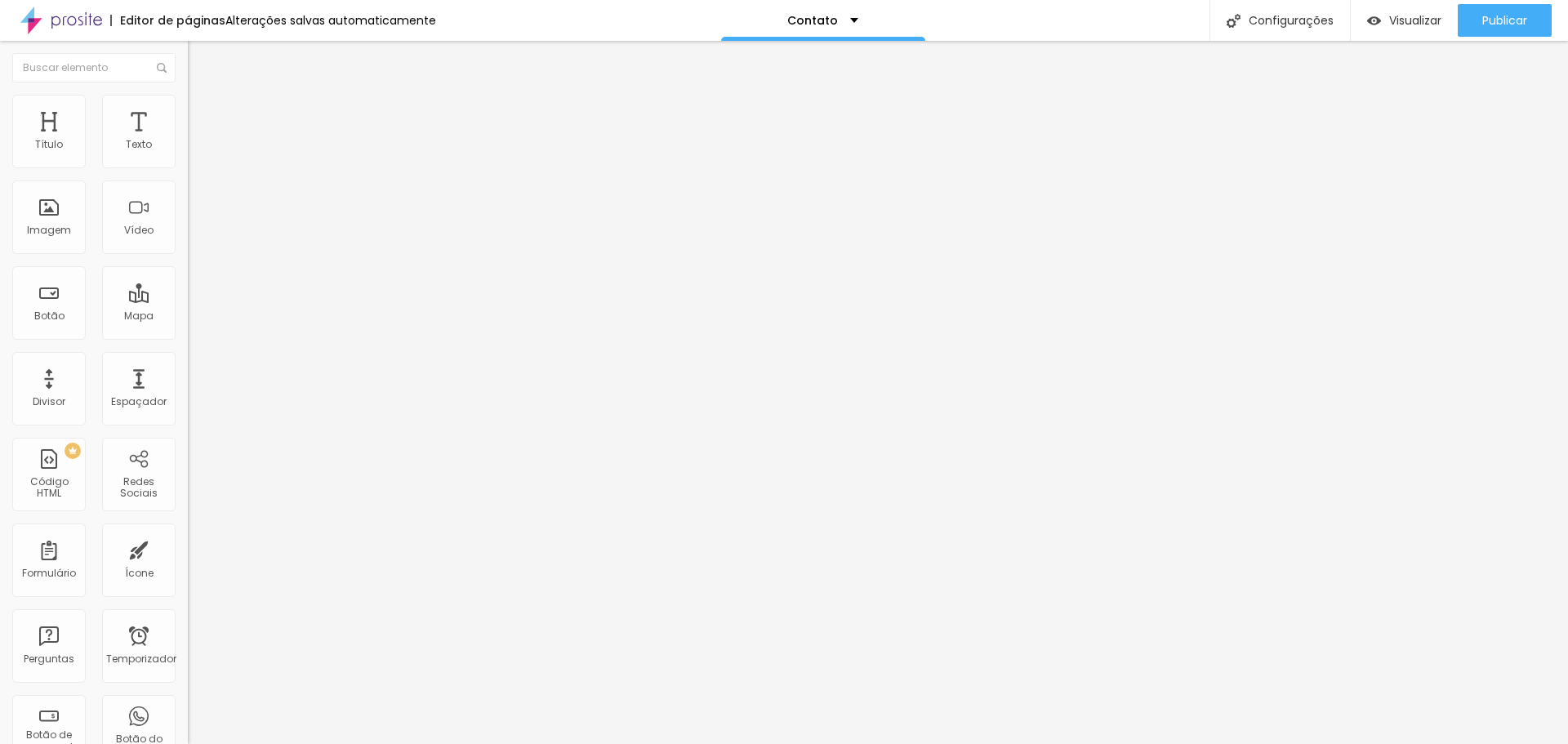
type input "20"
type input "15"
type input "10"
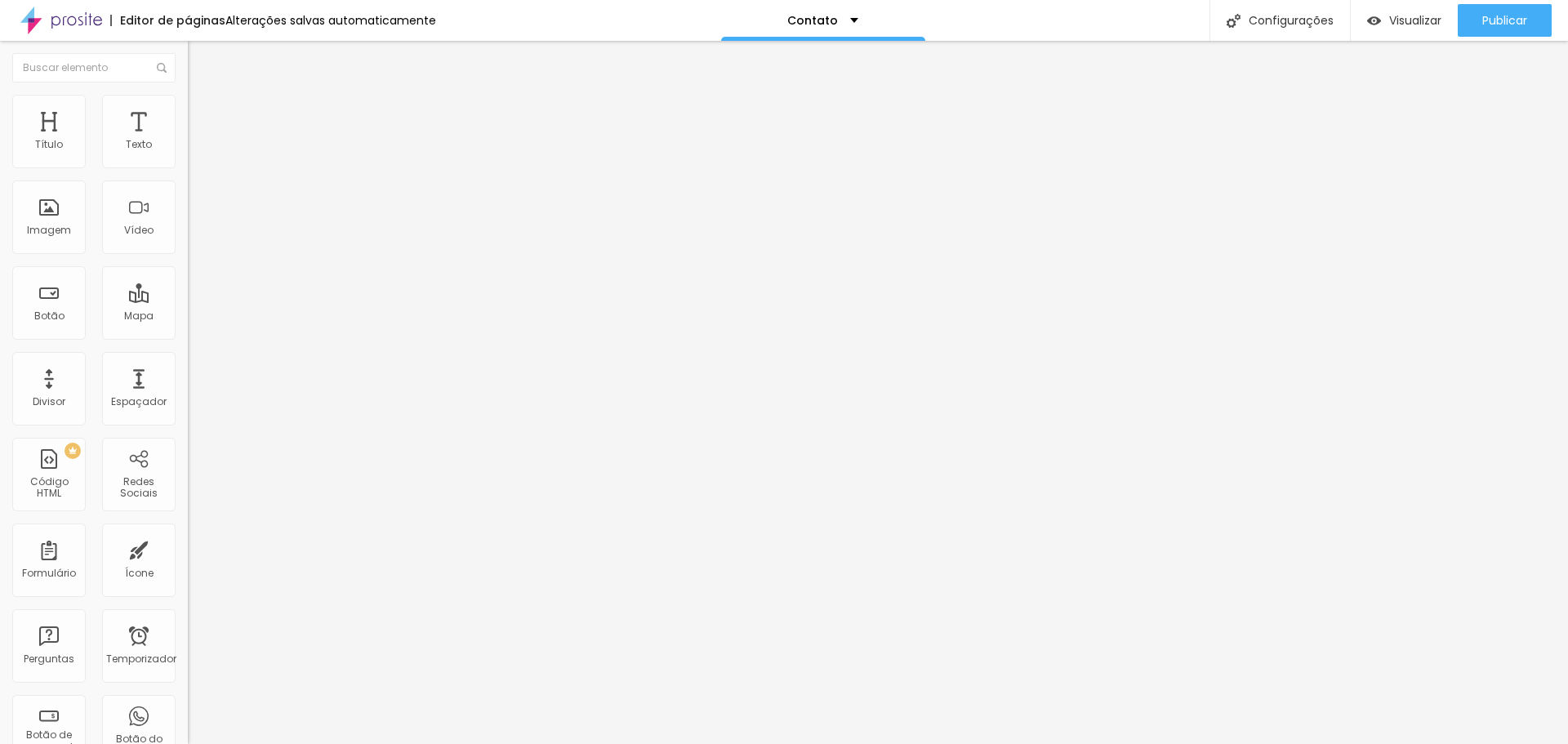
type input "15"
type input "20"
type input "25"
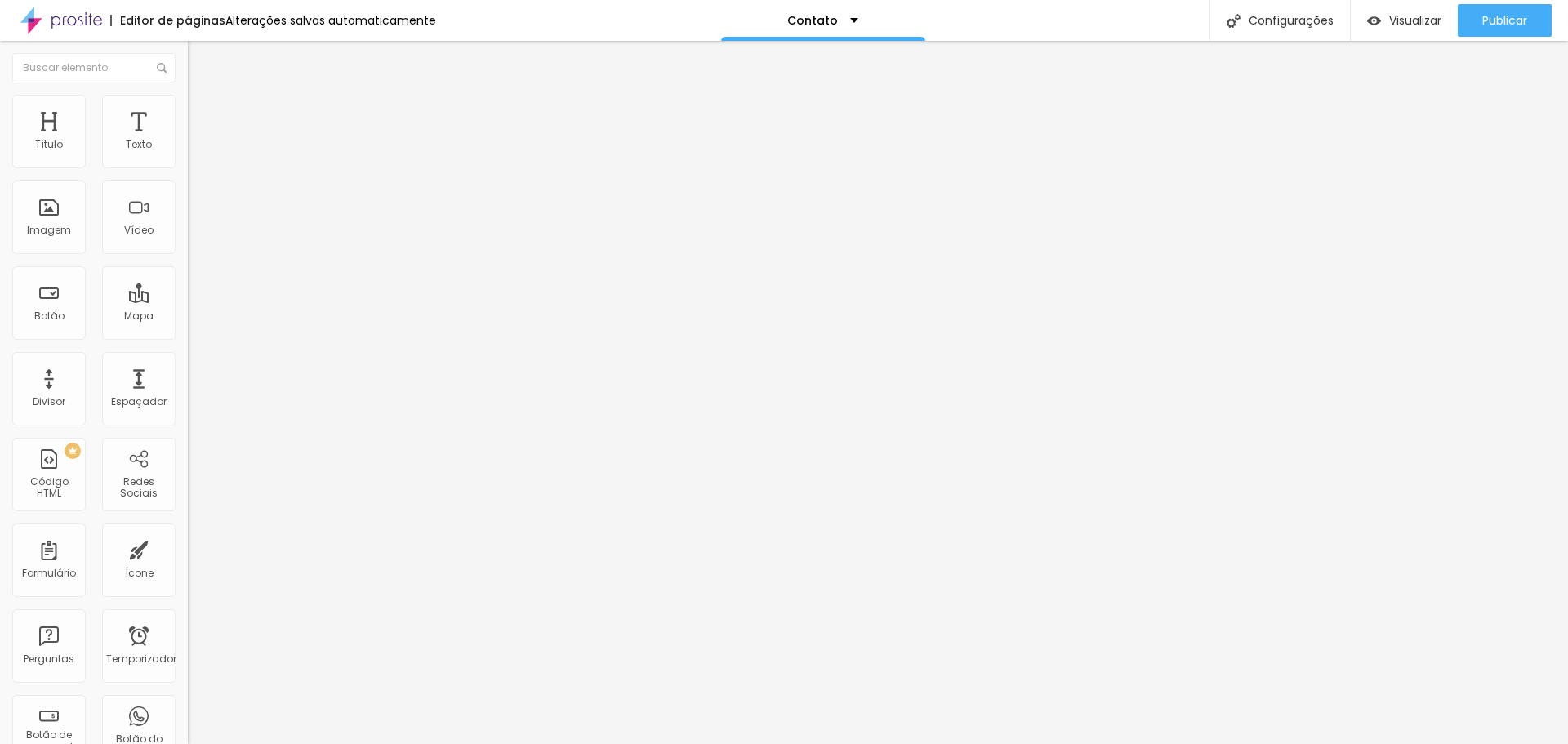
type input "25"
type input "20"
type input "15"
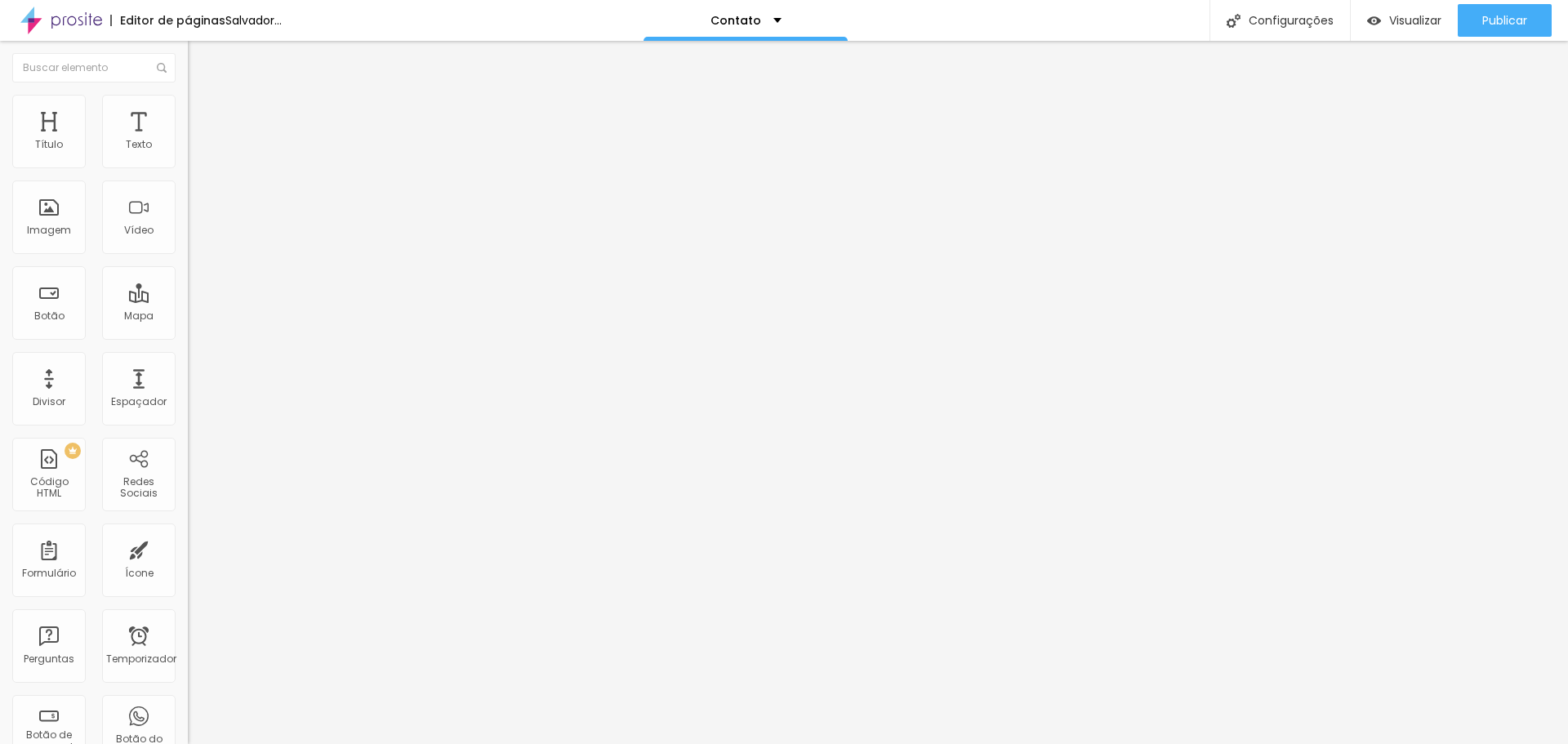
type input "20"
type input "15"
drag, startPoint x: 169, startPoint y: 179, endPoint x: 28, endPoint y: 173, distance: 141.1
type input "15"
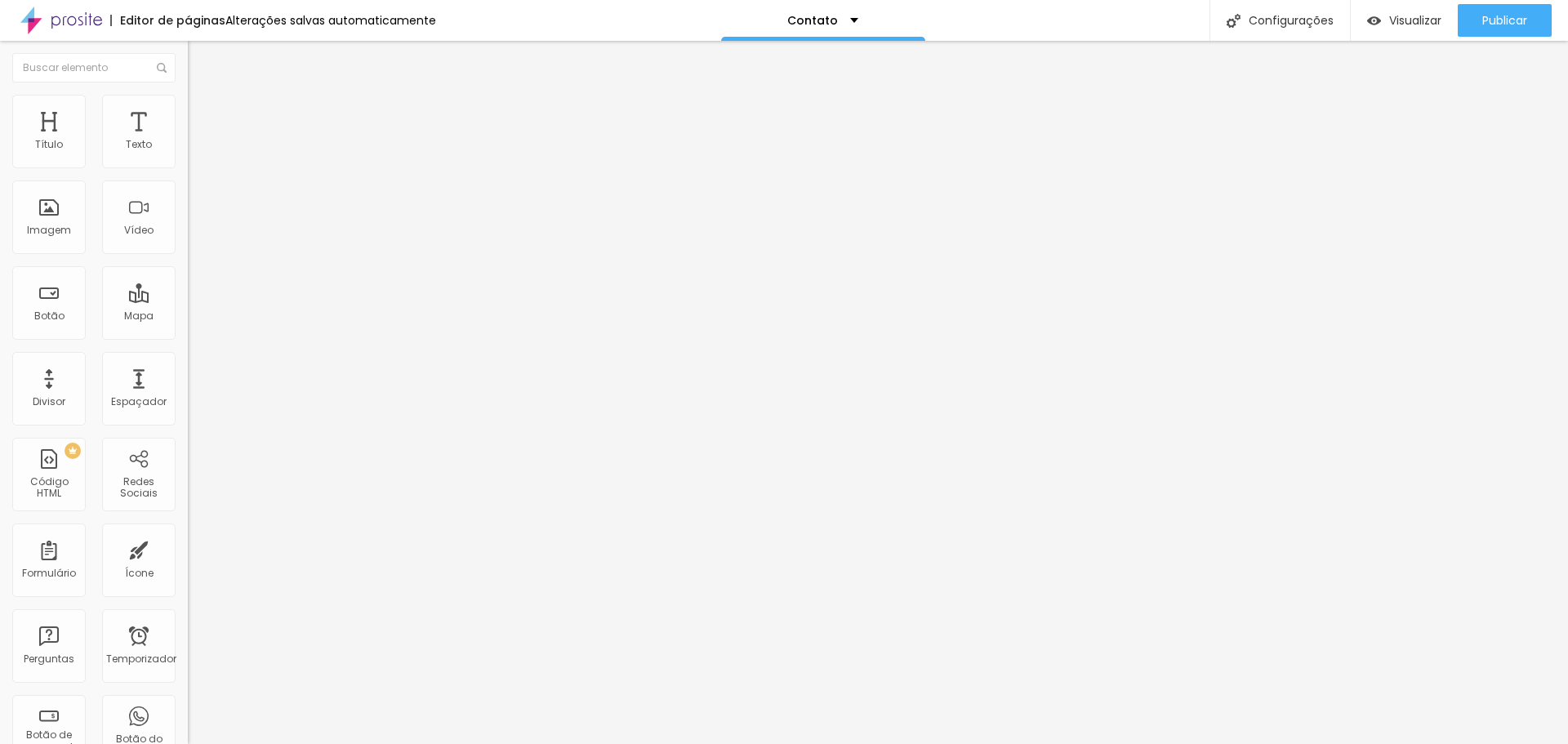
click at [188, 167] on input "range" at bounding box center [240, 160] width 106 height 13
click at [188, 111] on img at bounding box center [195, 118] width 15 height 15
type input "9"
type input "8"
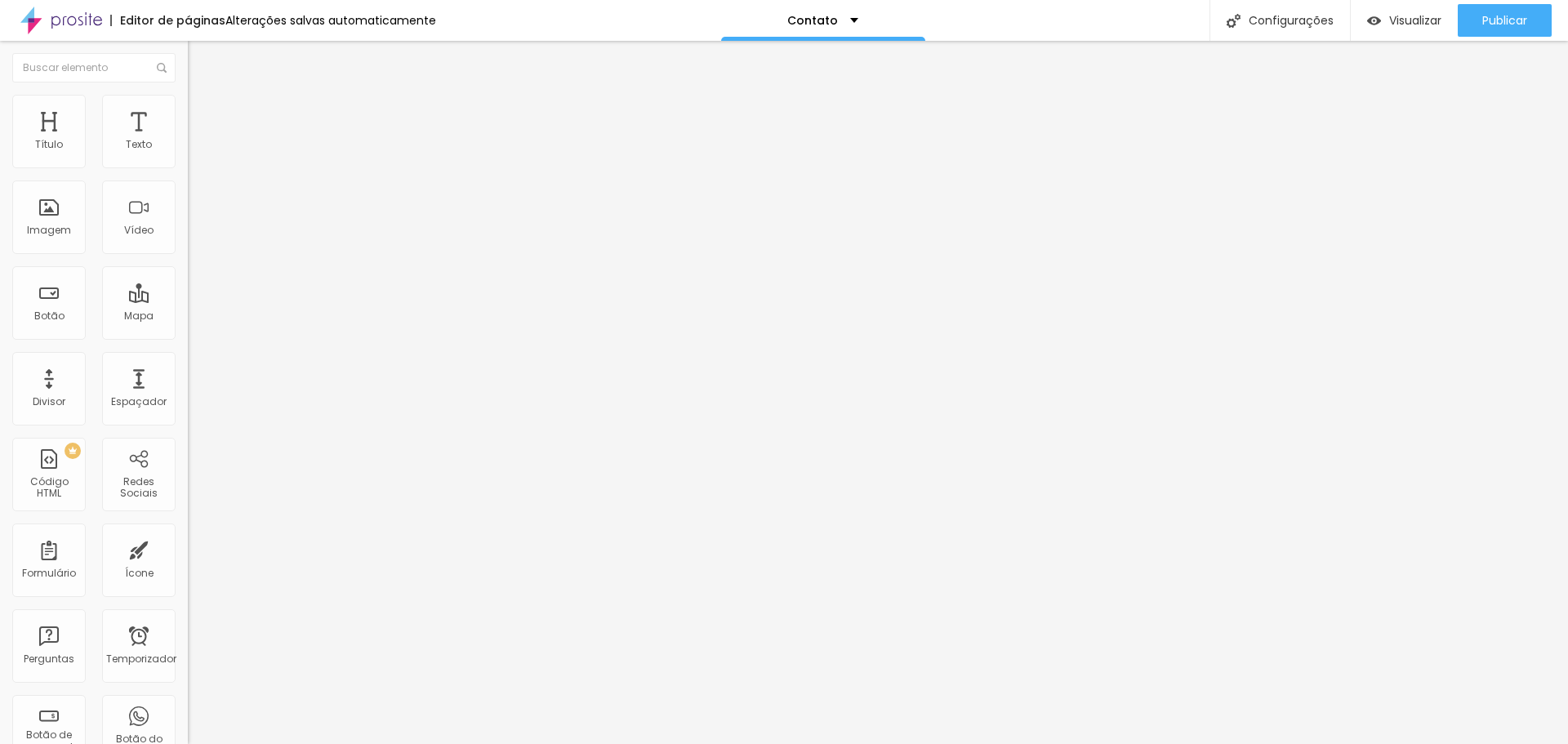
type input "8"
type input "7"
type input "6"
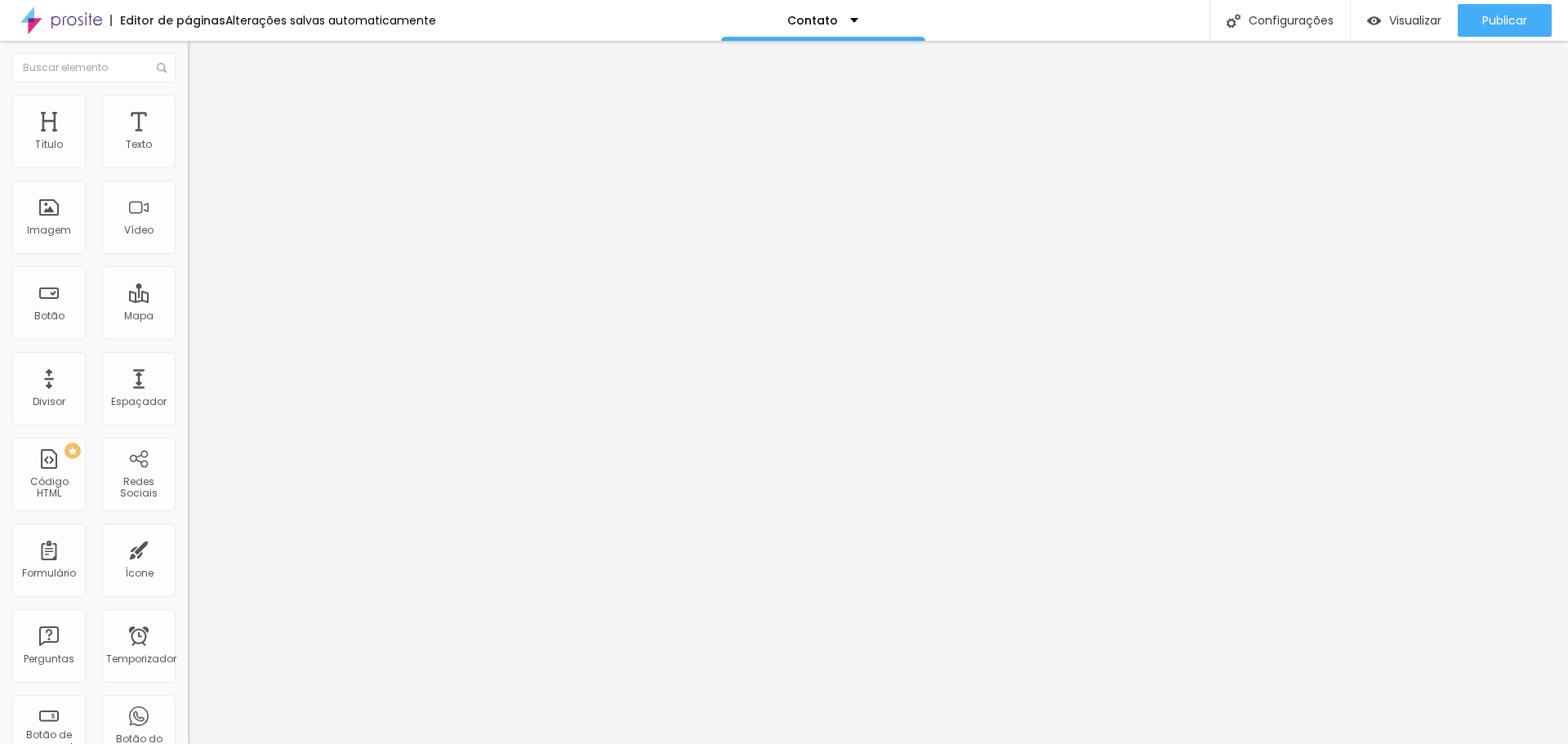
type input "5"
type input "3"
type input "2"
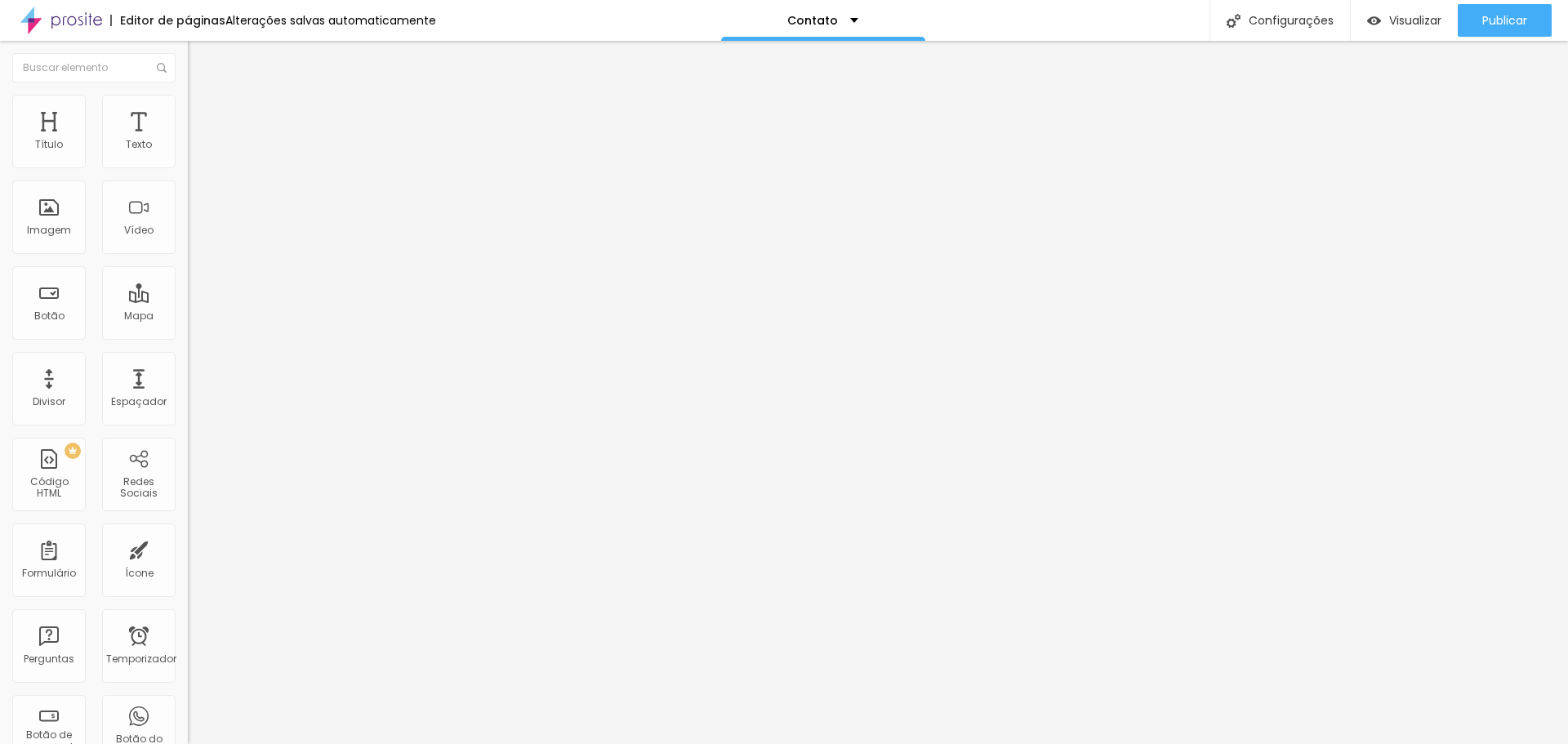
type input "2"
type input "1"
type input "0"
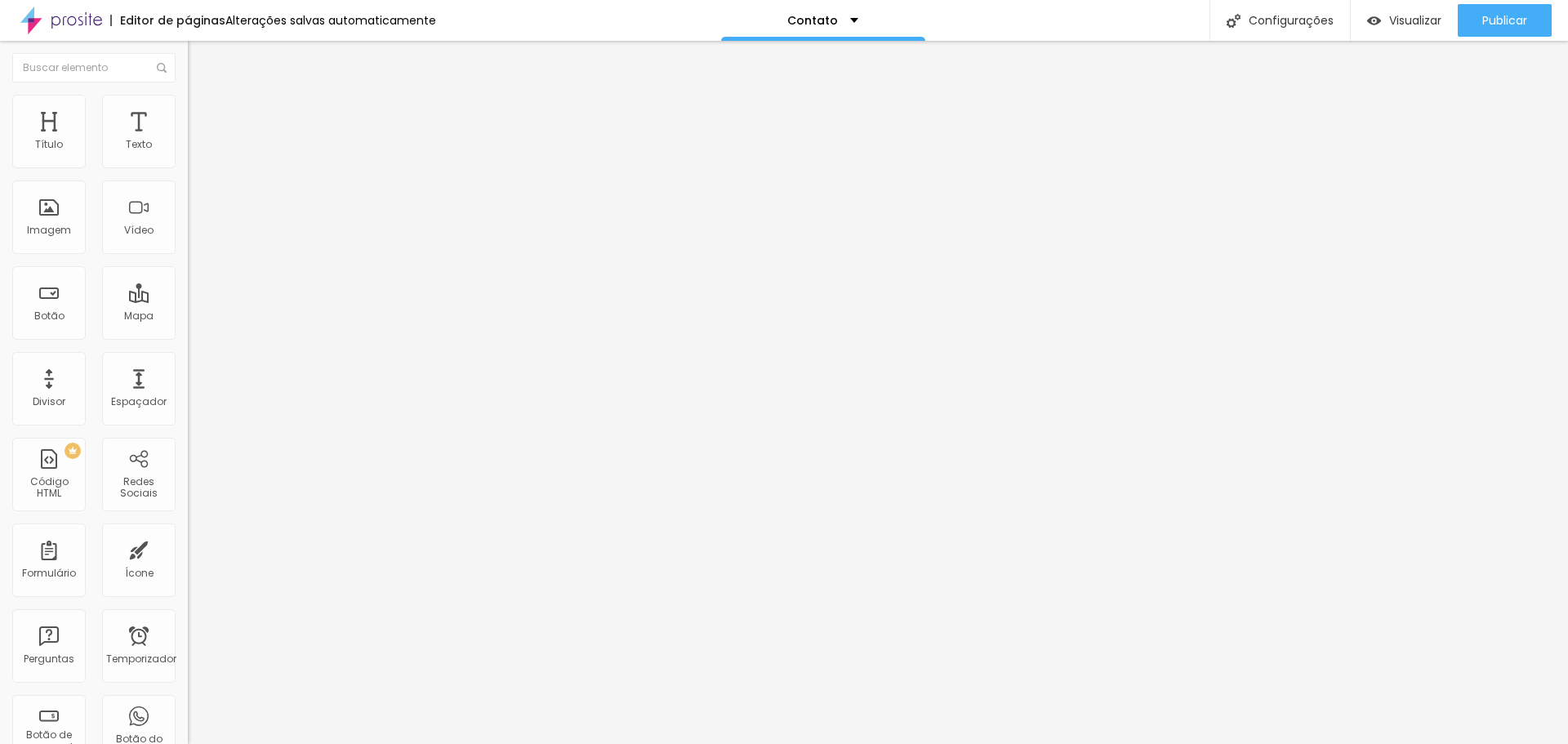
type input "5"
type input "12"
type input "16"
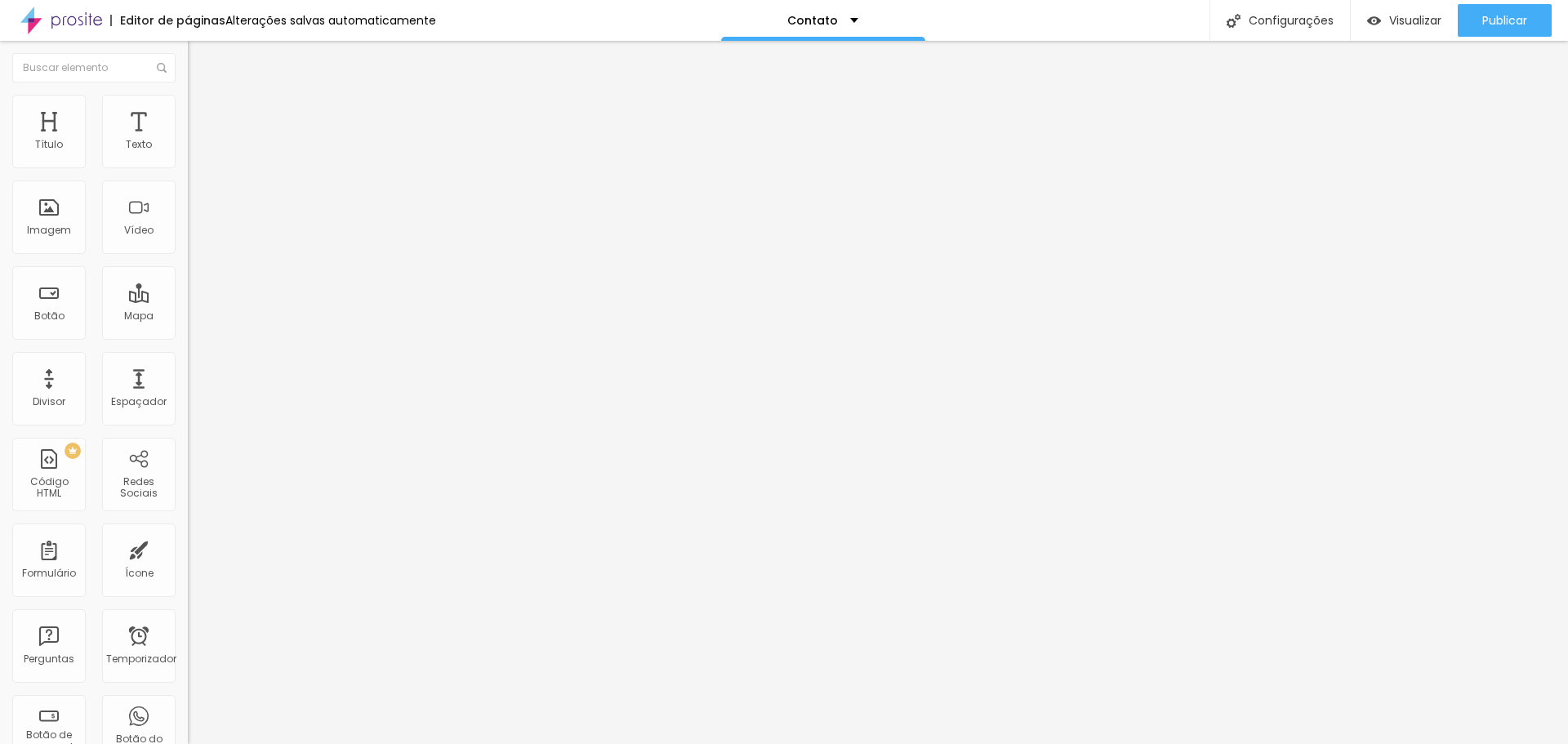
type input "16"
type input "19"
type input "20"
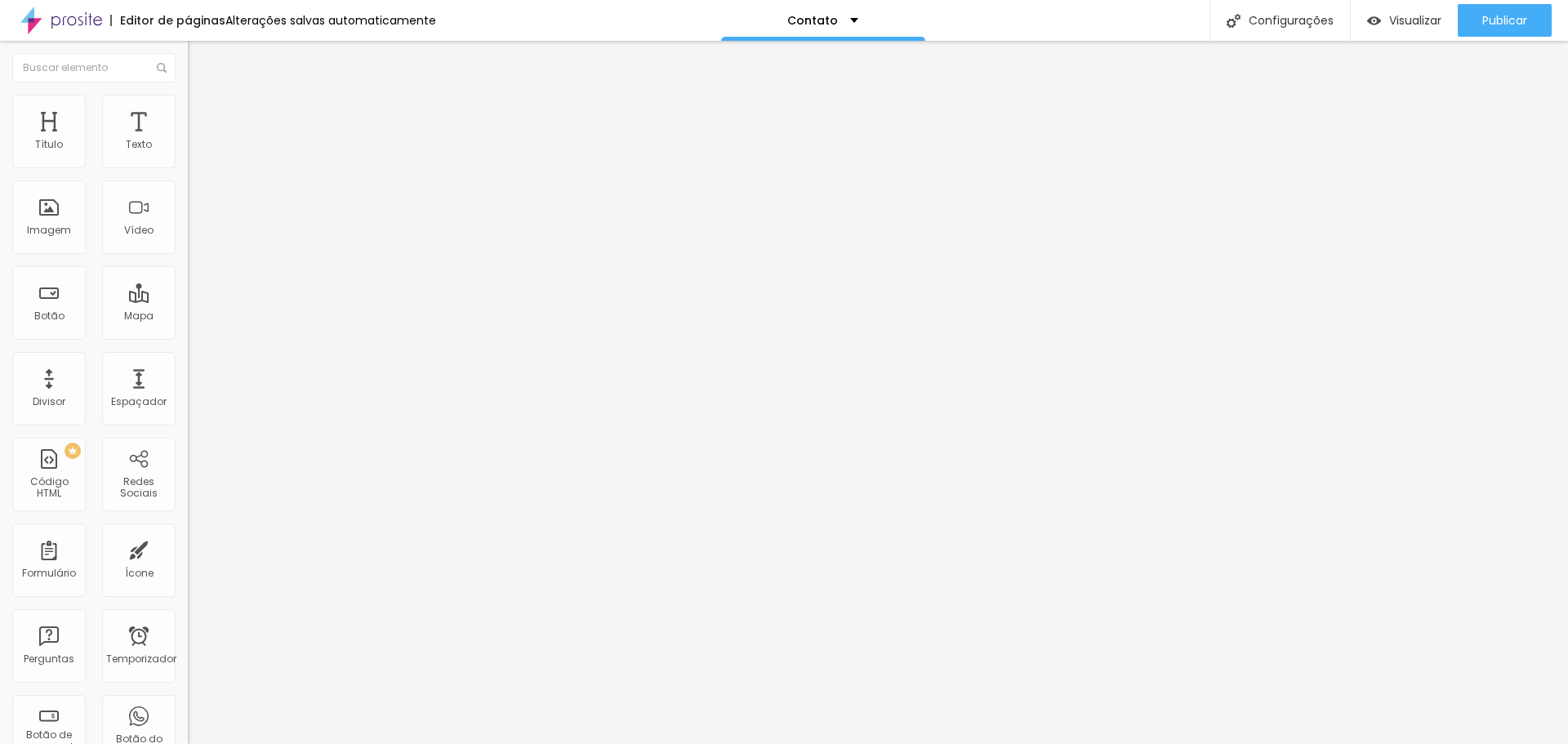
type input "23"
type input "16"
type input "8"
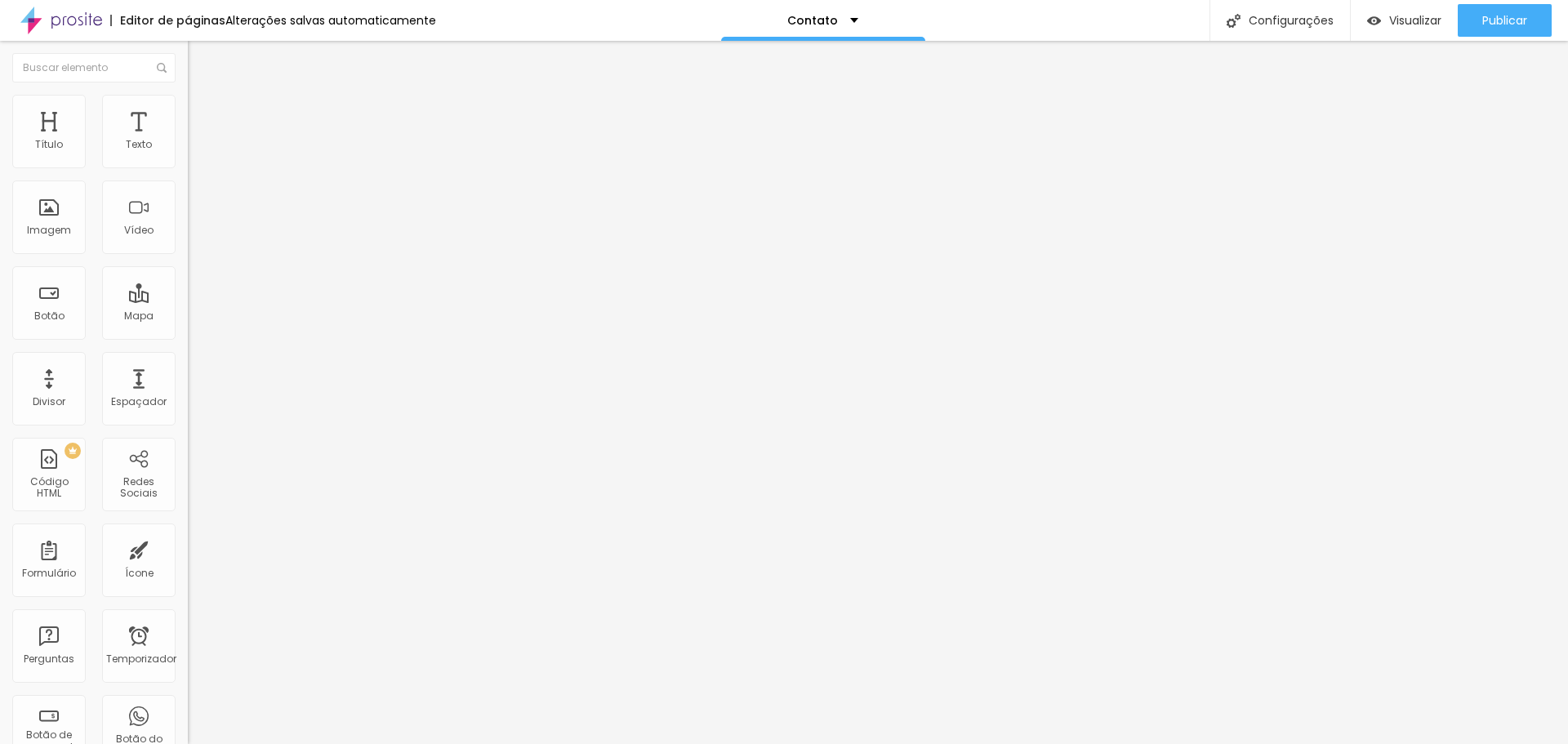
type input "8"
type input "7"
type input "5"
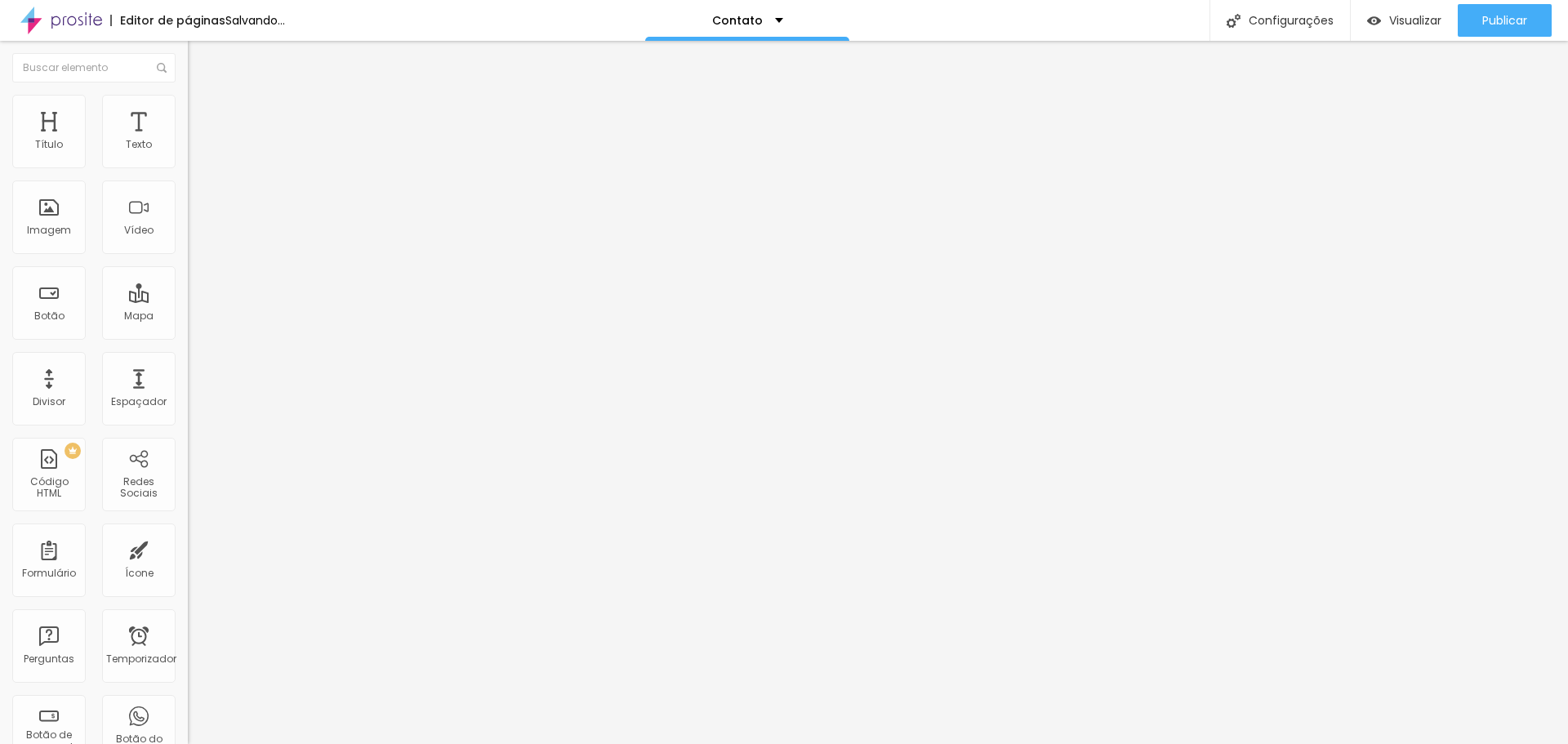
type input "4"
type input "7"
type input "9"
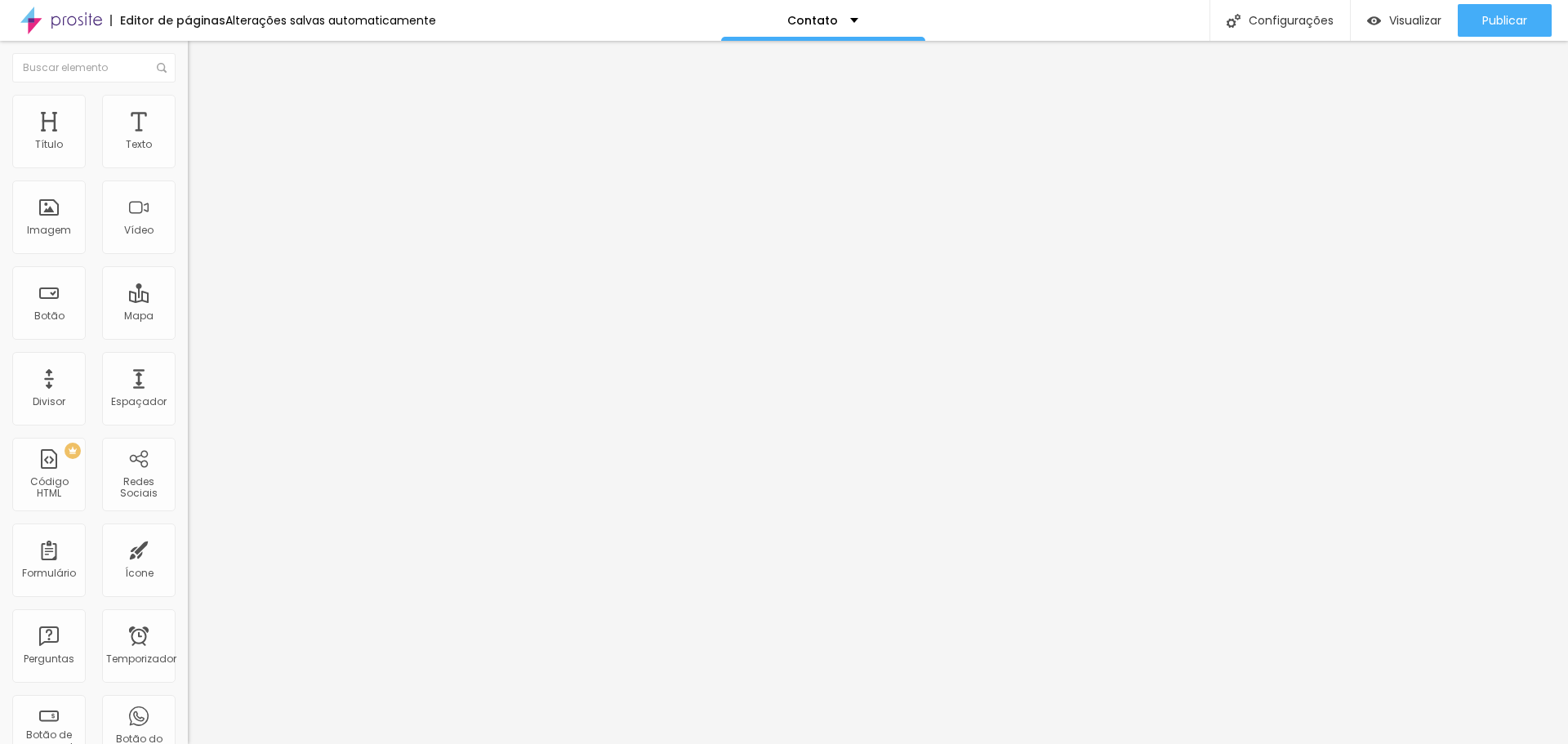
type input "9"
type input "10"
type input "11"
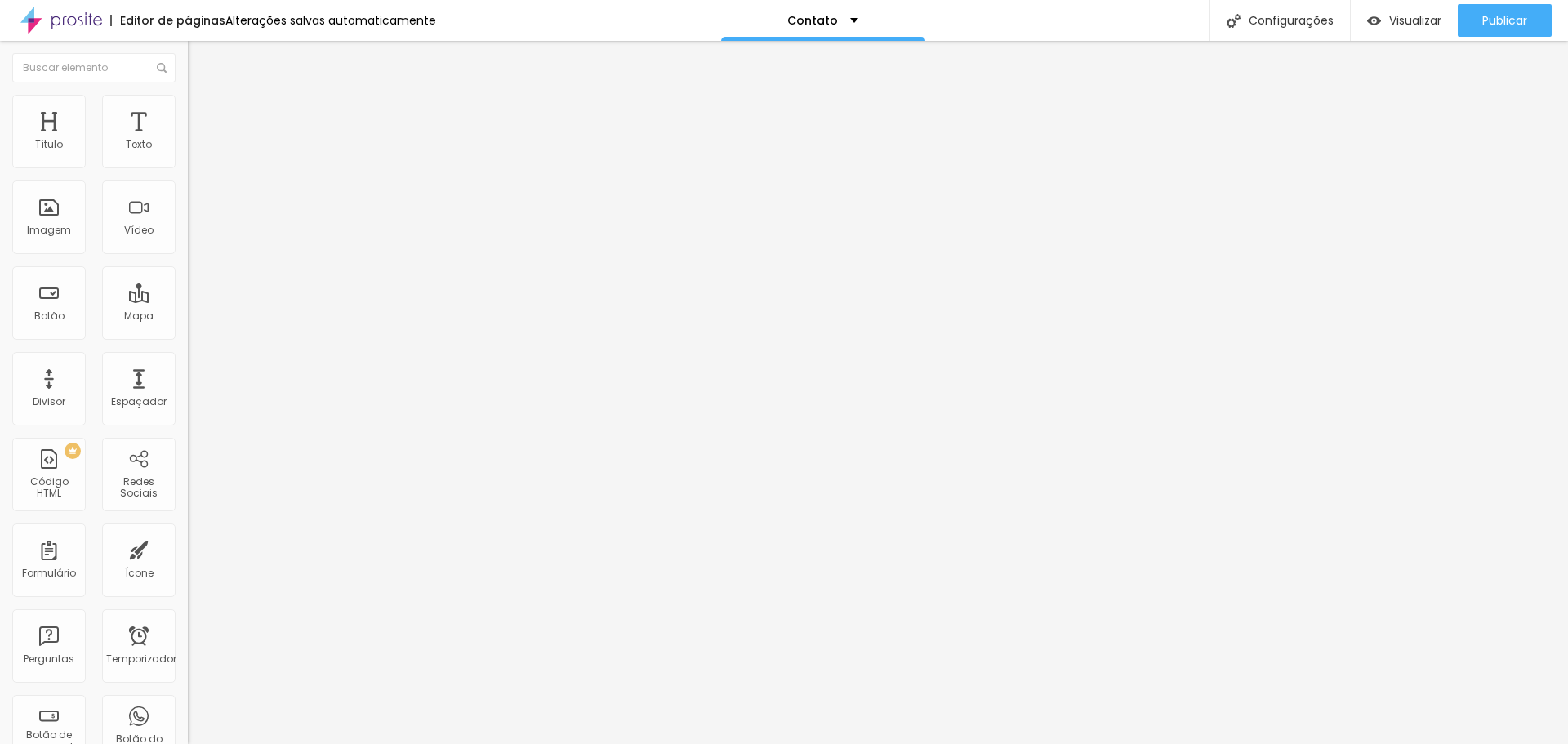
type input "5"
type input "4"
type input "3"
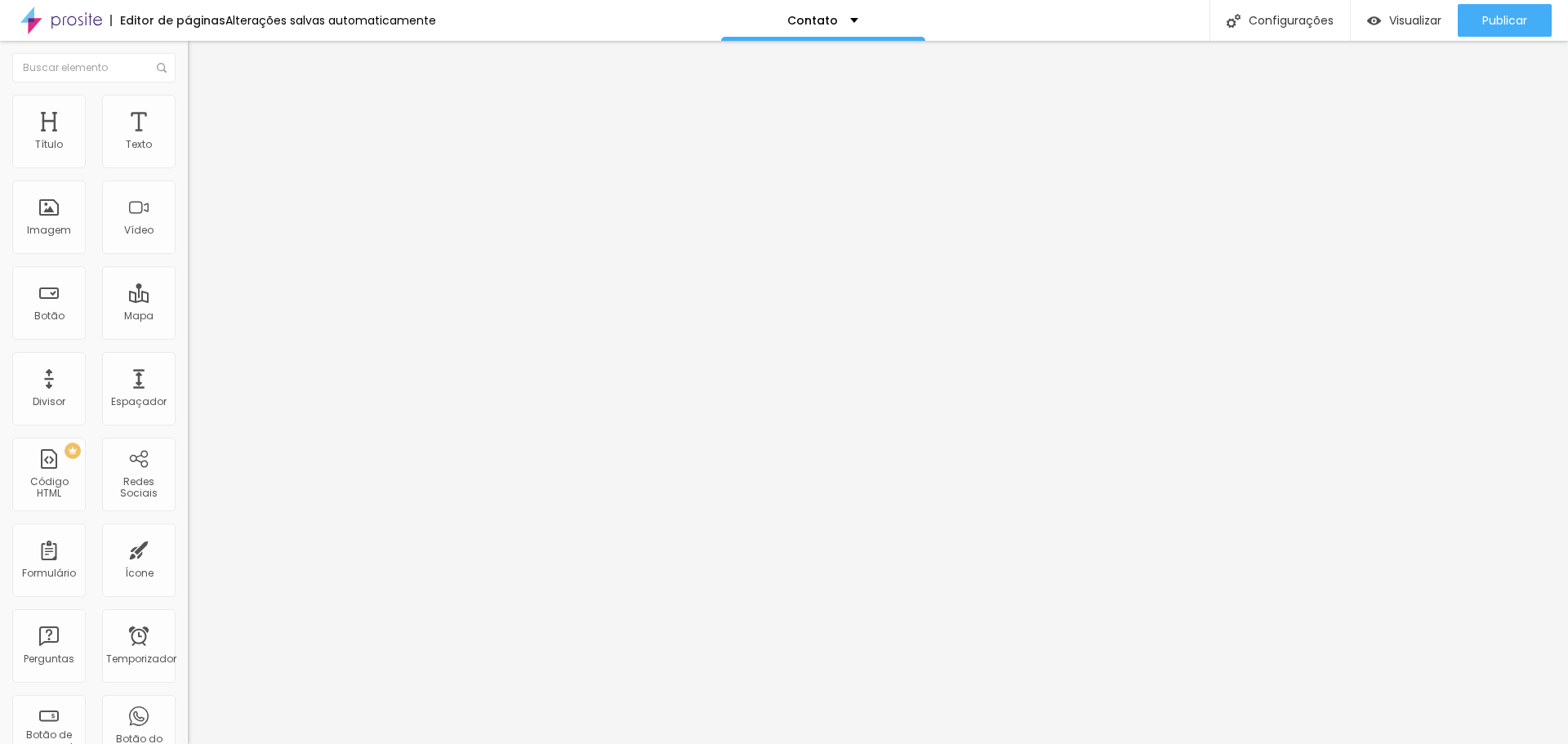
type input "3"
type input "2"
type input "1"
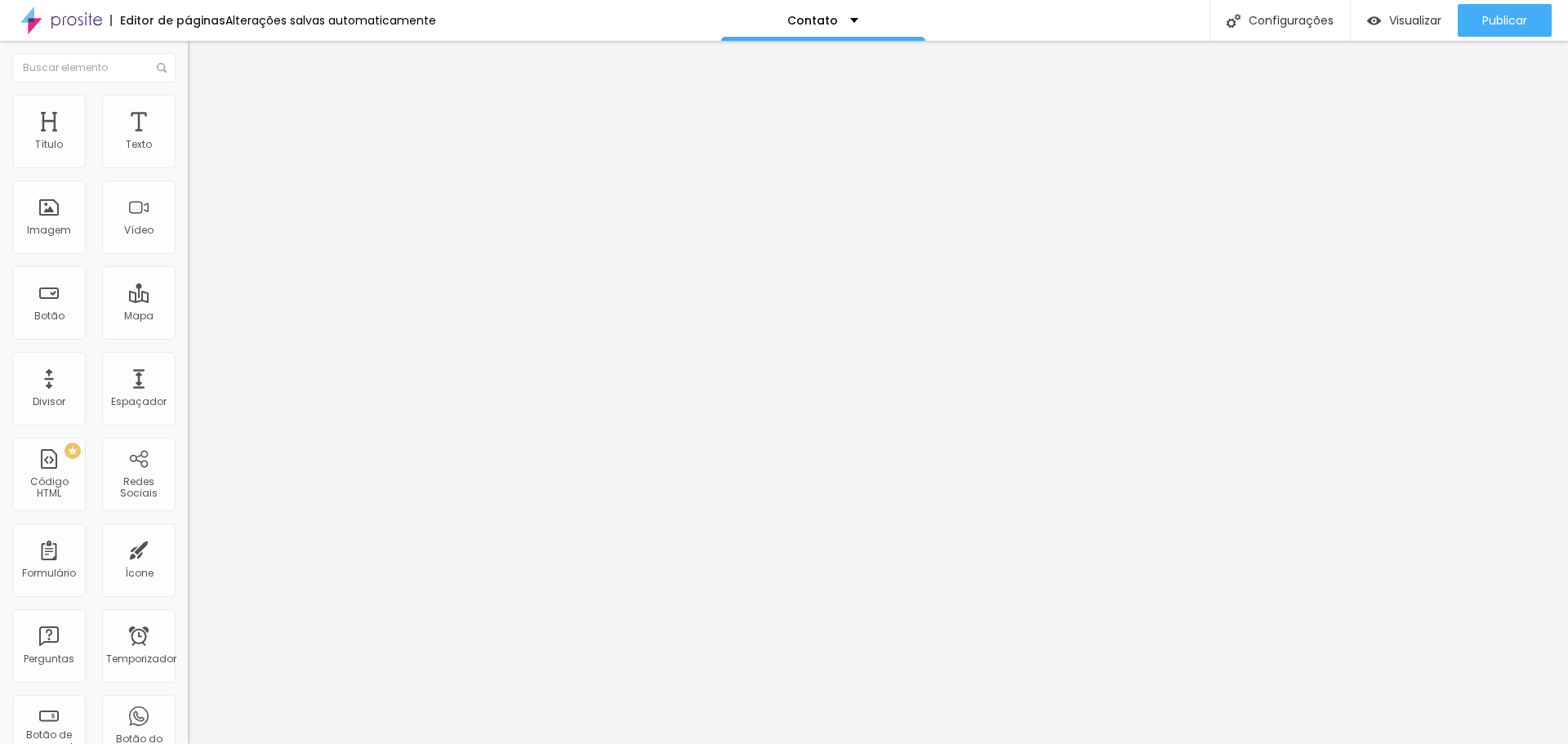
type input "1"
click at [188, 317] on input "range" at bounding box center [240, 323] width 106 height 13
type input "6"
type input "5"
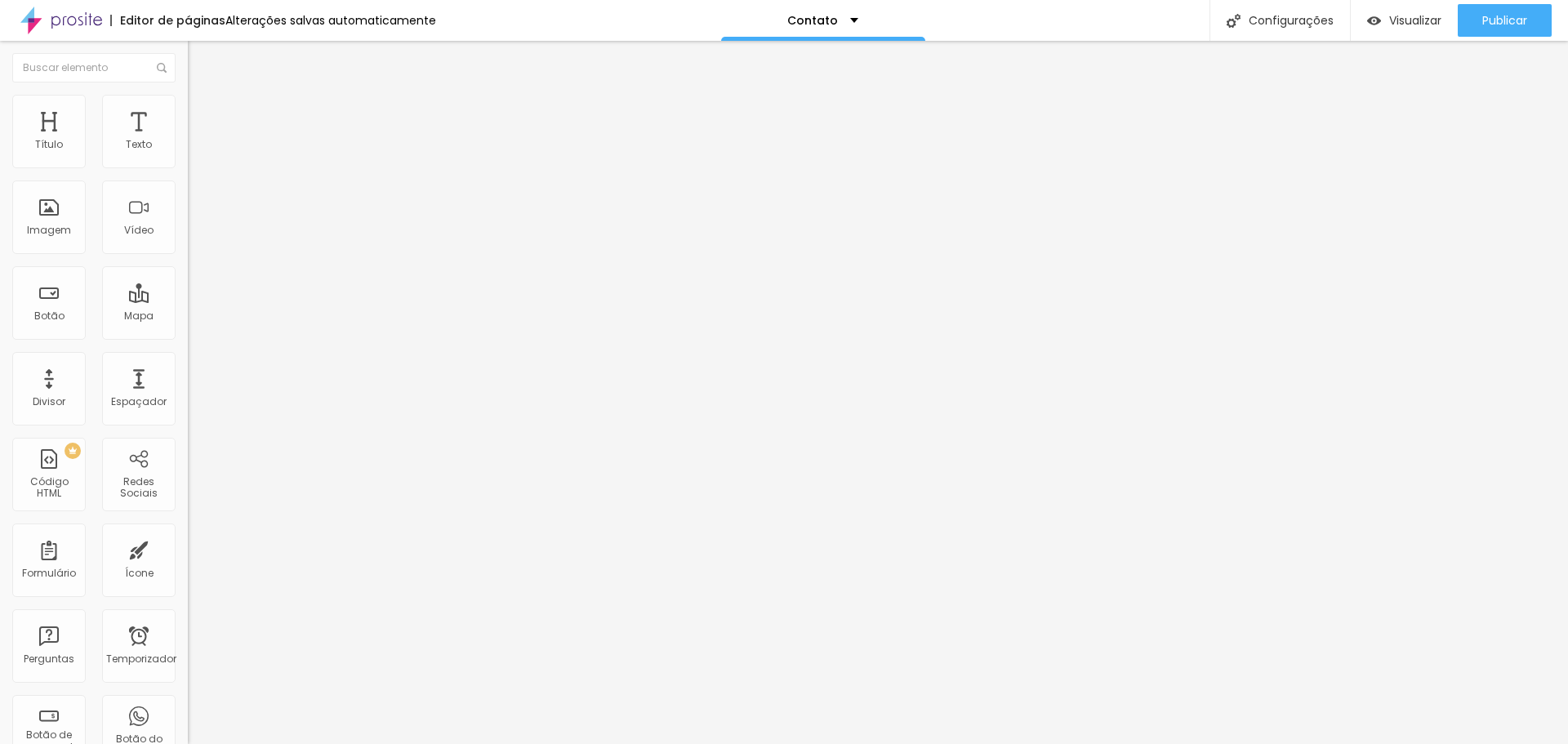
type input "5"
type input "4"
type input "3"
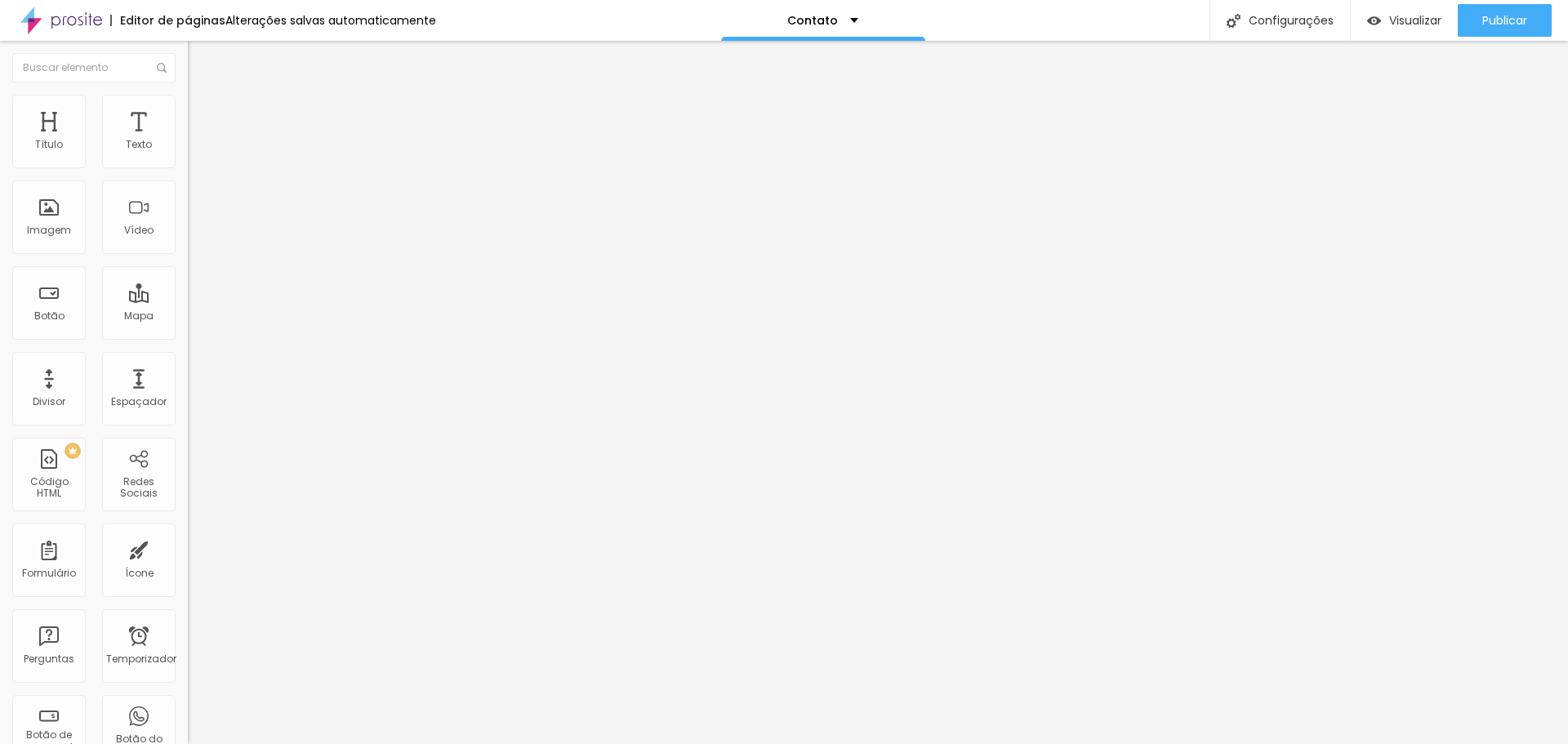
type input "2"
type input "1"
type input "0"
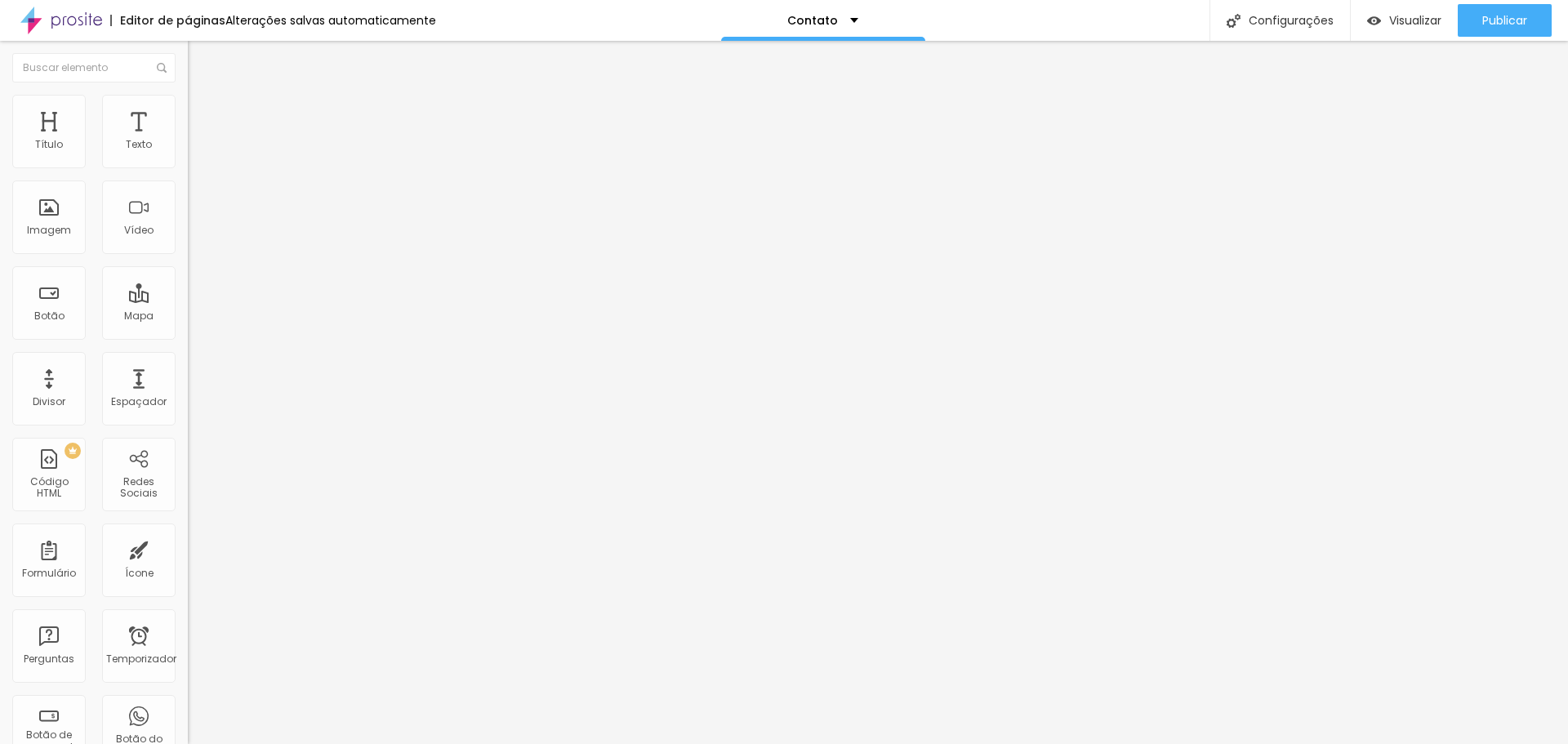
type input "0"
type input "1"
type input "2"
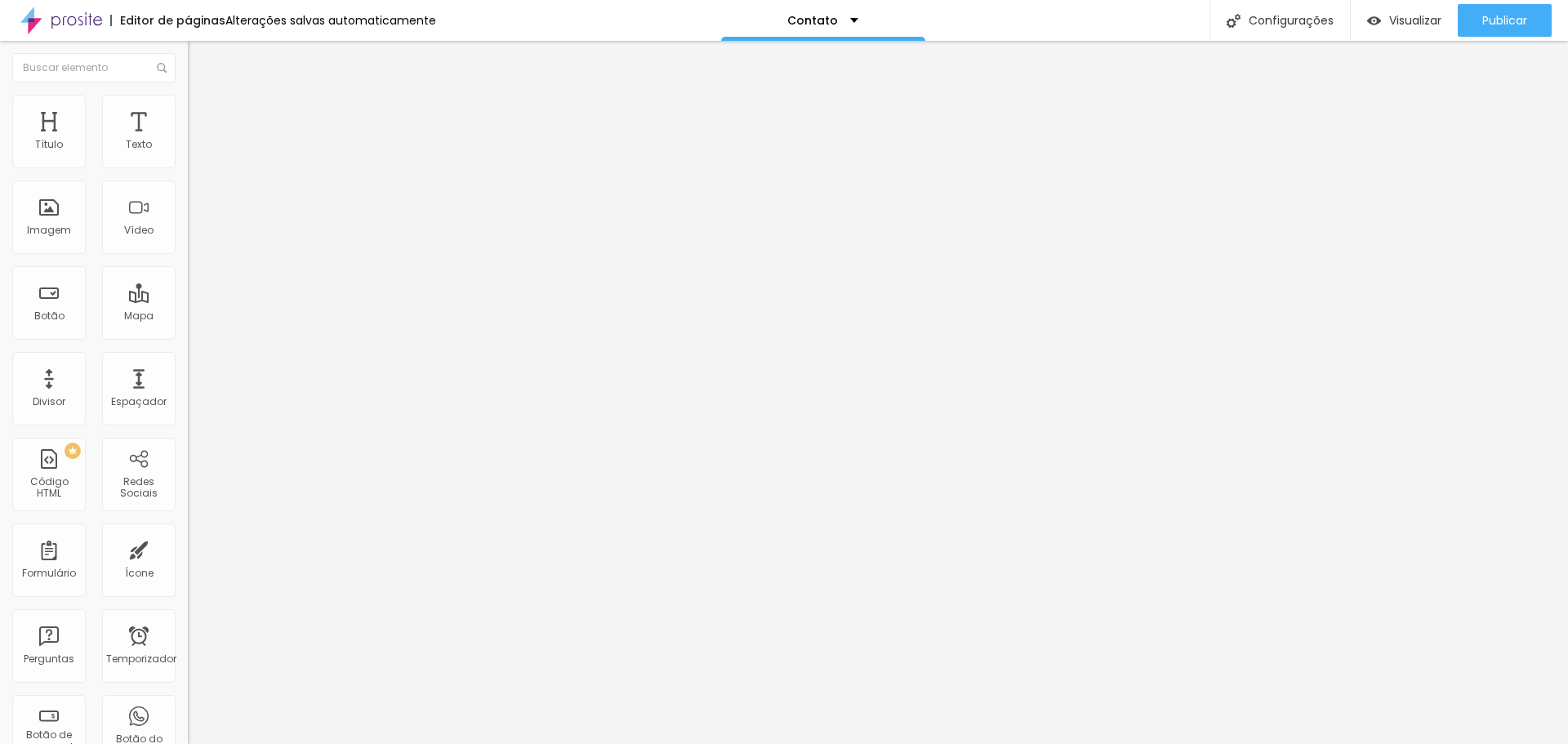
type input "1"
type input "0"
type input "1"
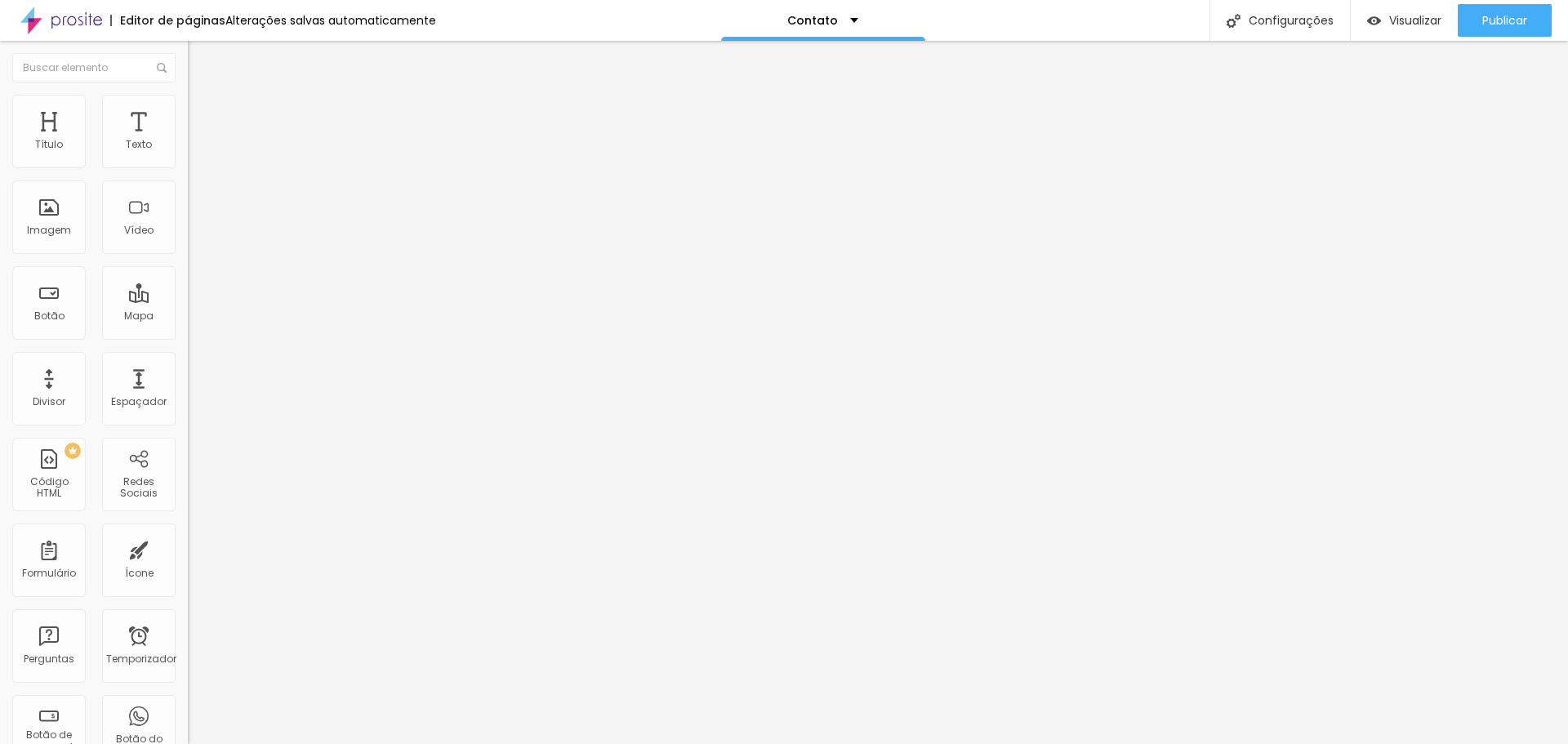
type input "1"
type input "2"
type input "1"
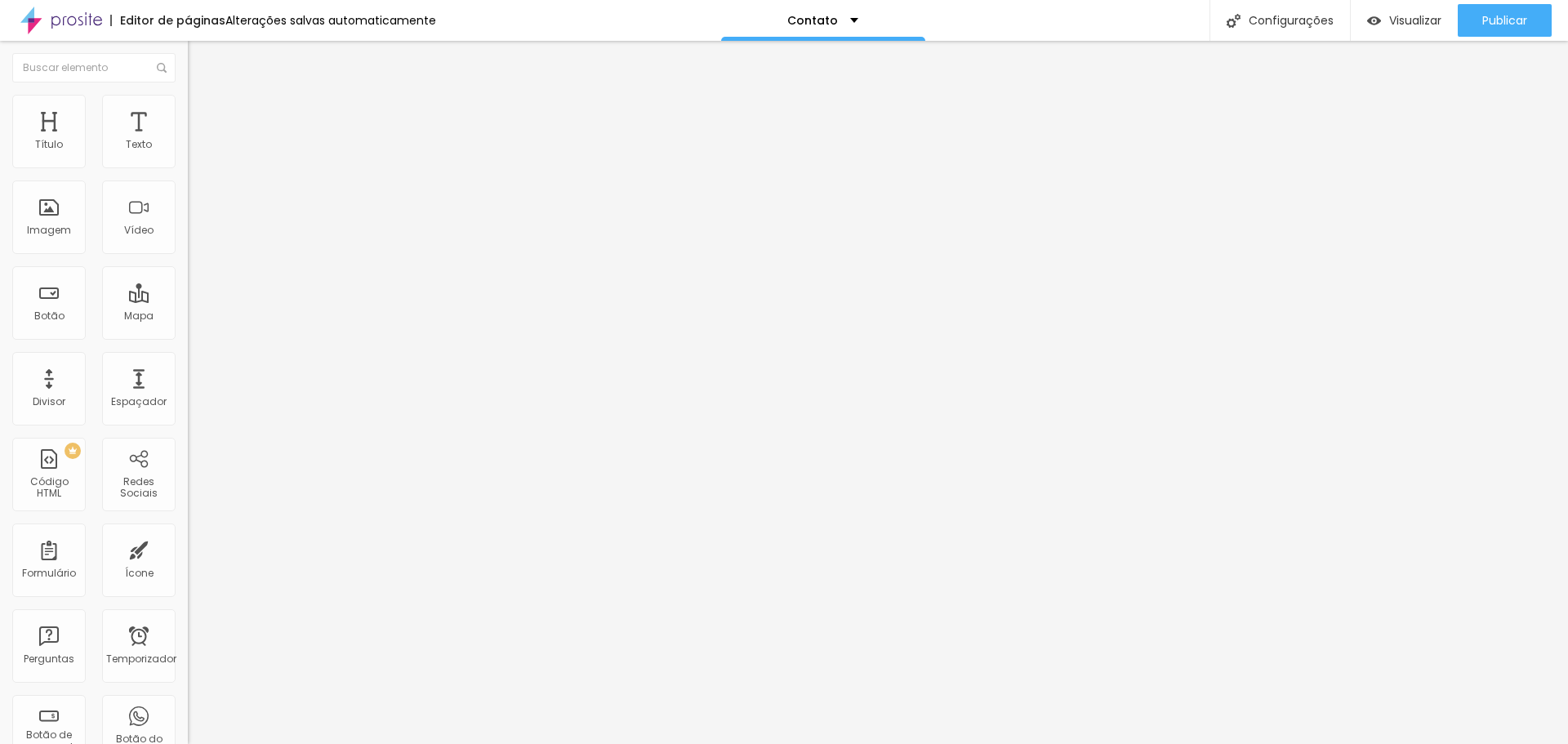
type input "0"
type input "1"
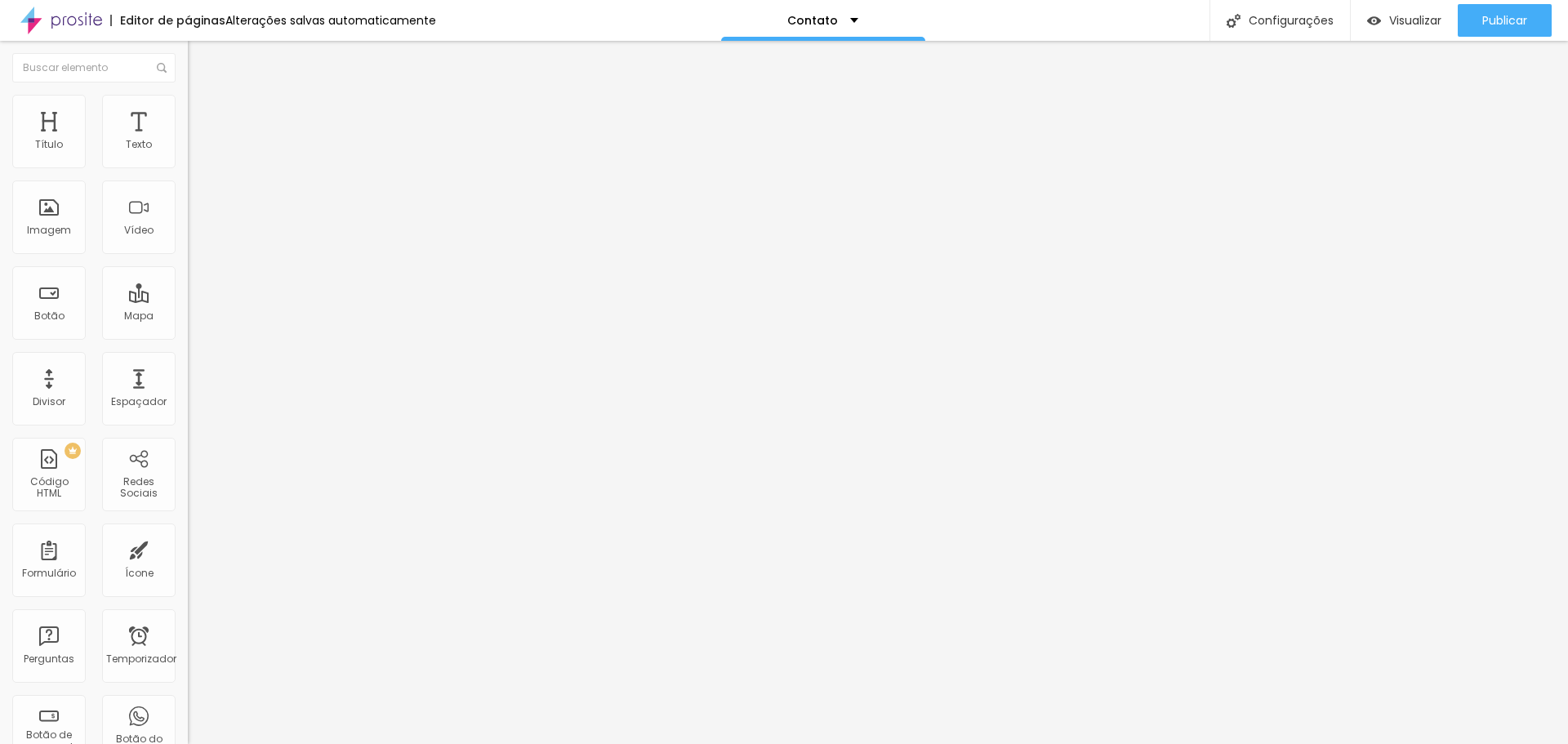
click at [188, 548] on input "range" at bounding box center [240, 554] width 106 height 13
click at [188, 702] on div at bounding box center [281, 702] width 188 height 0
click at [188, 103] on img at bounding box center [195, 102] width 15 height 15
type input "16"
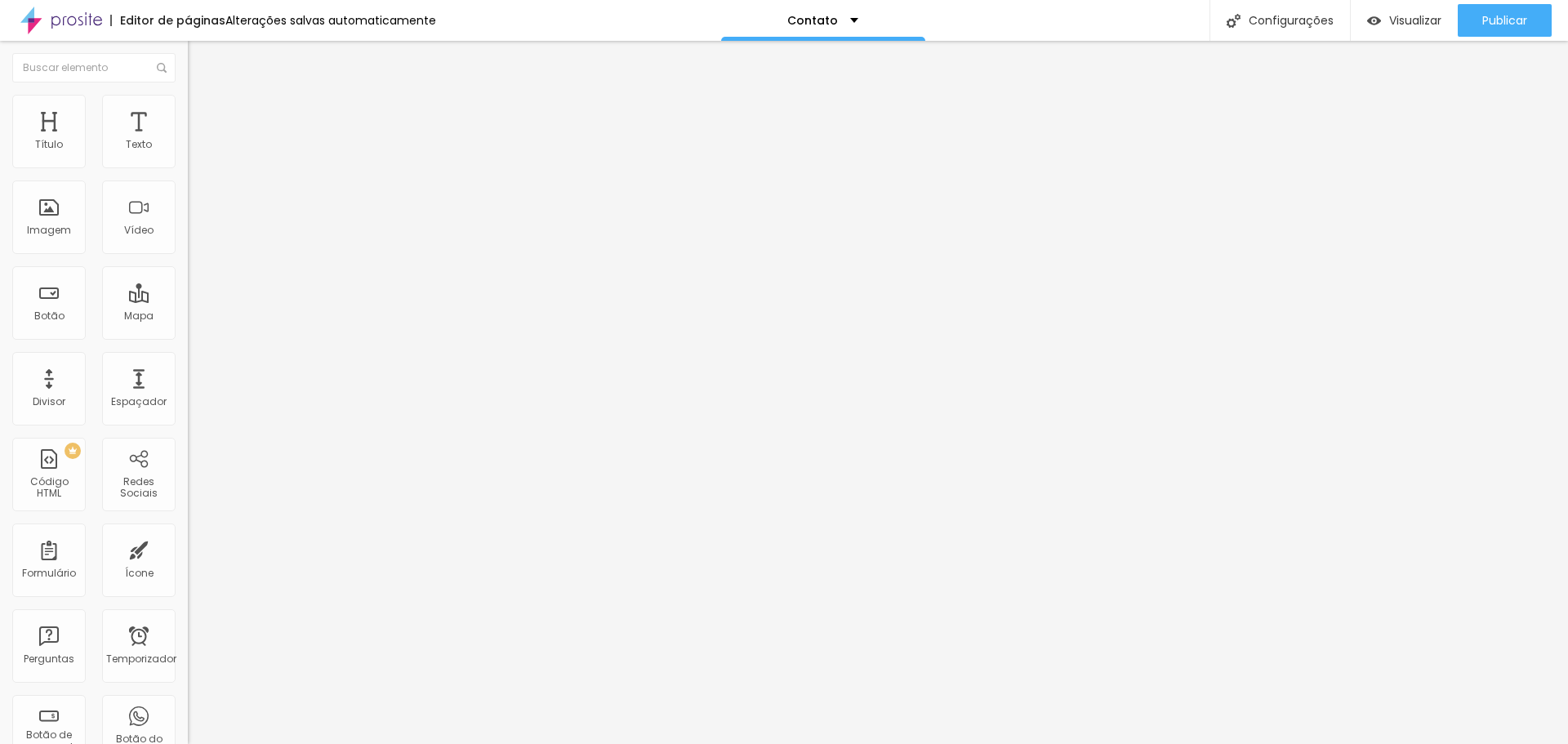
type input "16"
drag, startPoint x: 40, startPoint y: 207, endPoint x: 29, endPoint y: 203, distance: 11.7
click at [188, 358] on input "range" at bounding box center [240, 365] width 106 height 13
click at [203, 115] on font "Avançado" at bounding box center [229, 122] width 54 height 14
click at [188, 95] on li "Conteúdo" at bounding box center [281, 86] width 188 height 17
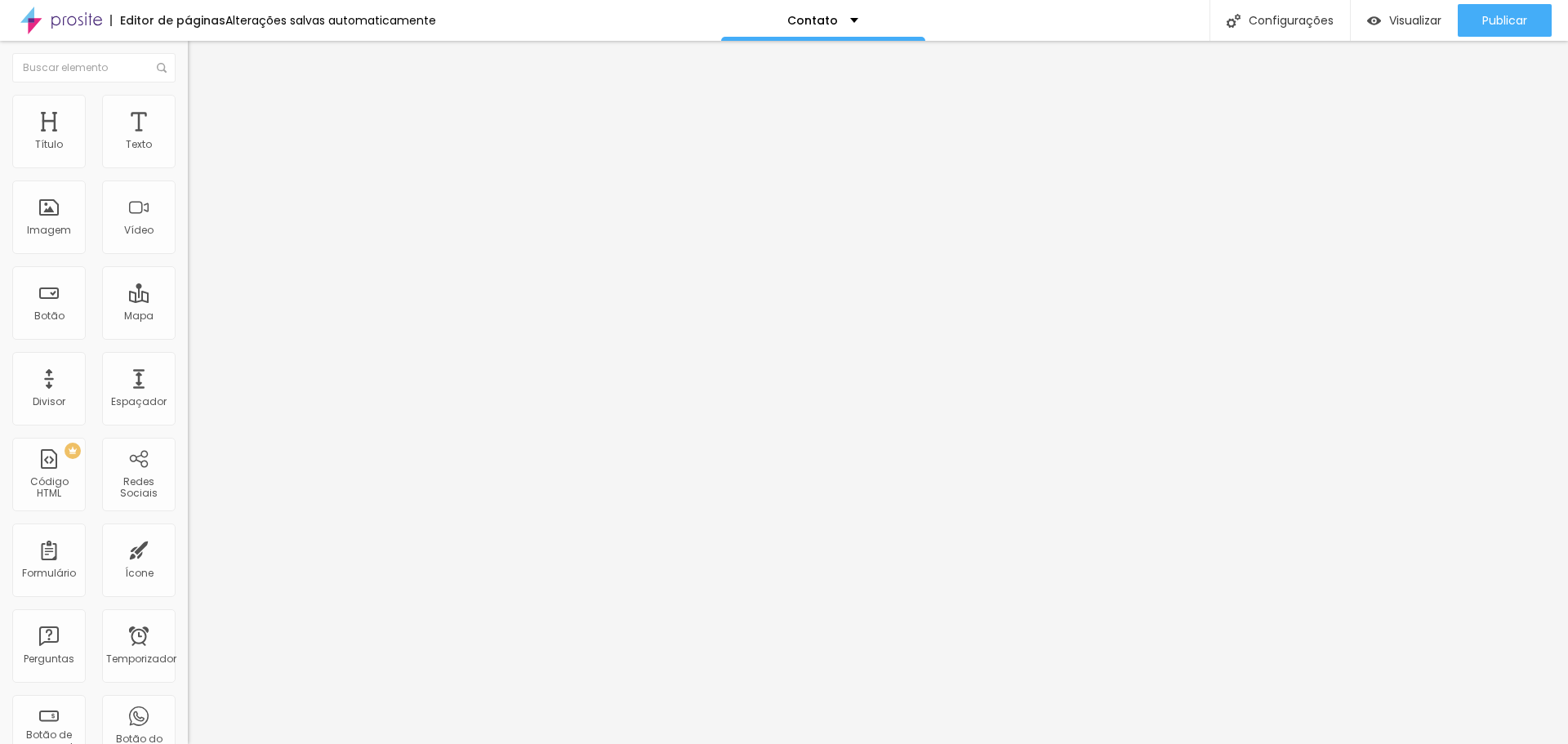
click at [188, 255] on span "Original" at bounding box center [207, 248] width 40 height 14
click at [188, 284] on div "Quadrado 1:1" at bounding box center [281, 278] width 188 height 10
click at [188, 300] on font "Original" at bounding box center [207, 293] width 40 height 14
click at [1492, 28] on div "Publicar" at bounding box center [1505, 20] width 45 height 33
click at [71, 14] on img at bounding box center [61, 20] width 82 height 41
